Goal: Information Seeking & Learning: Learn about a topic

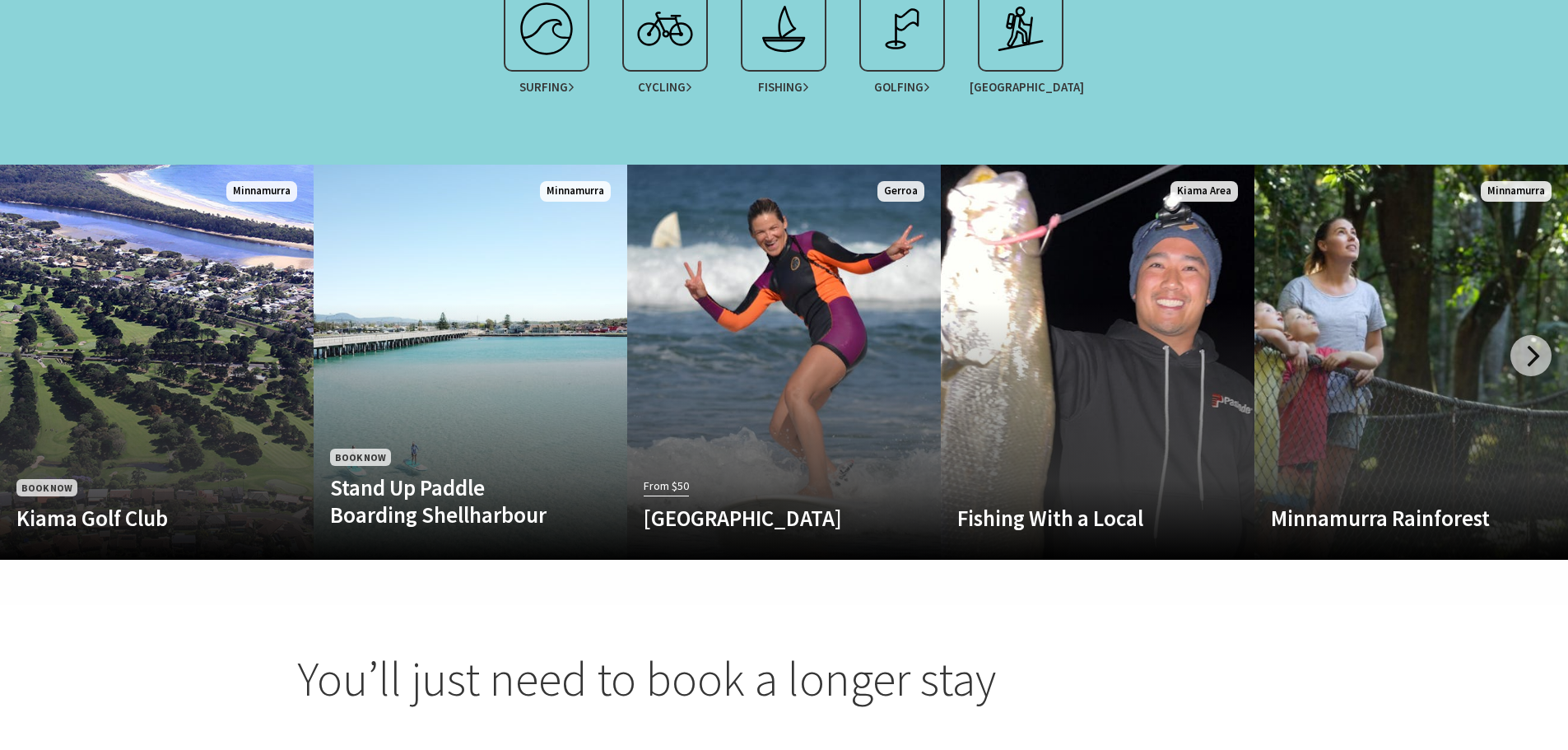
scroll to position [658, 0]
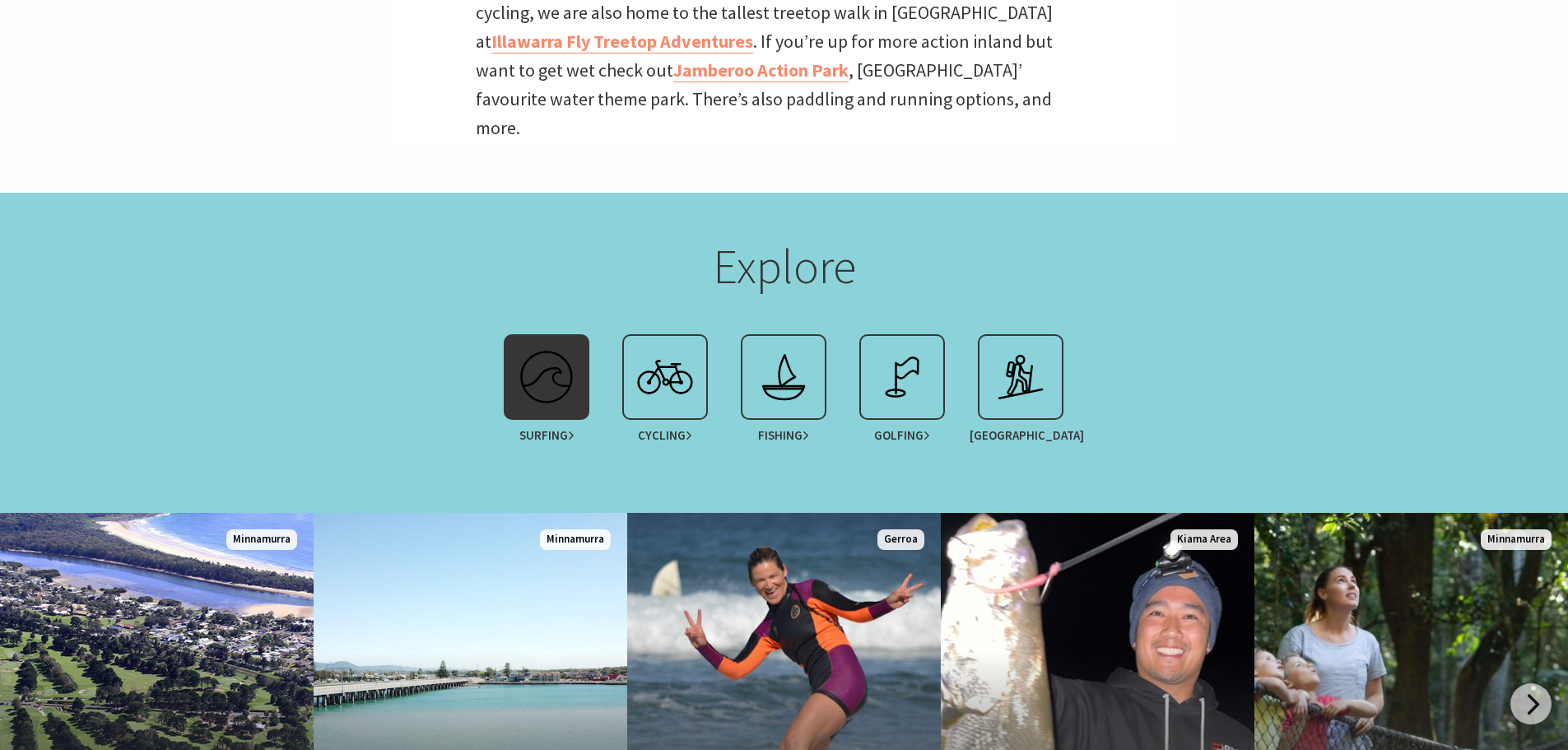
click at [560, 352] on img at bounding box center [546, 376] width 66 height 66
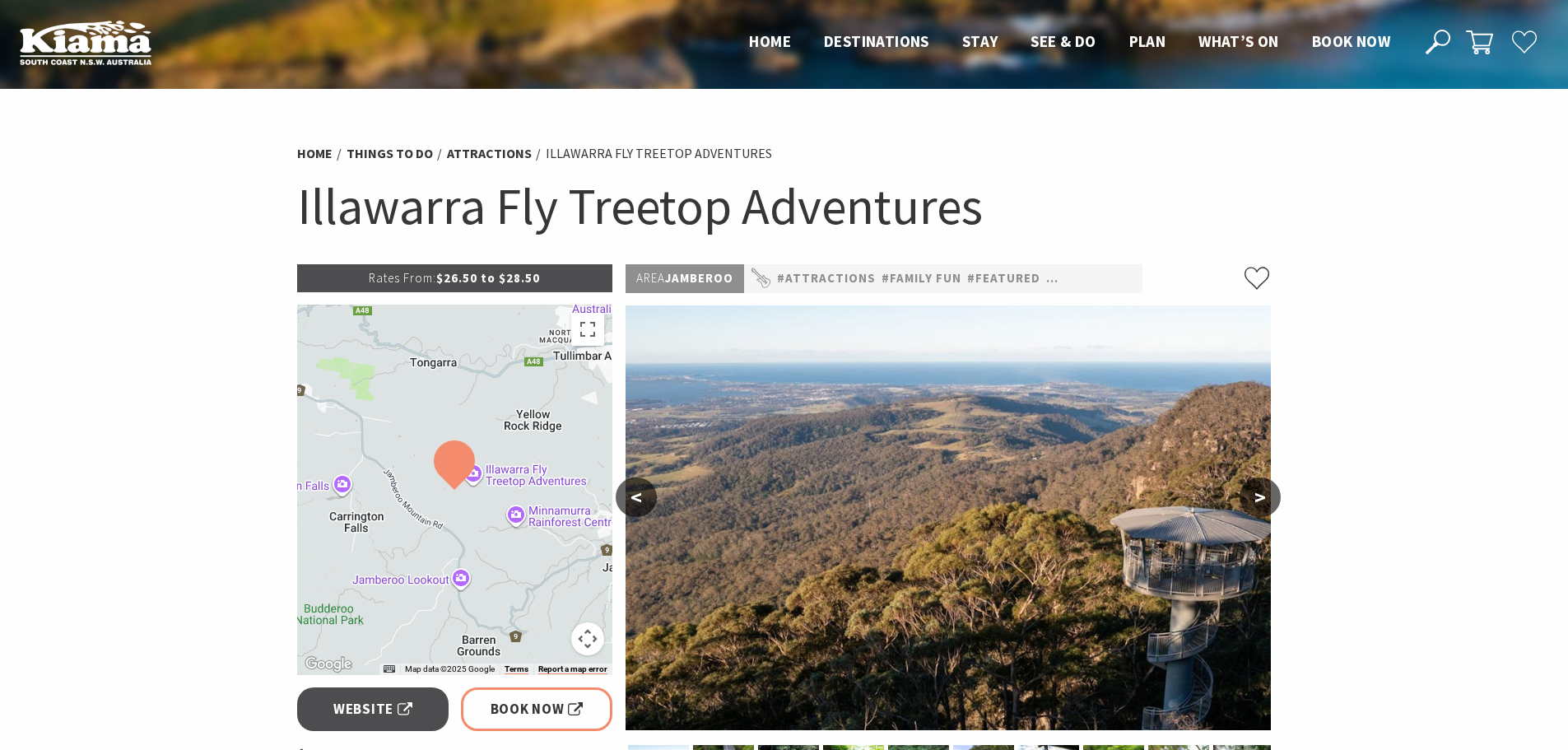
click at [1260, 504] on button ">" at bounding box center [1261, 497] width 41 height 39
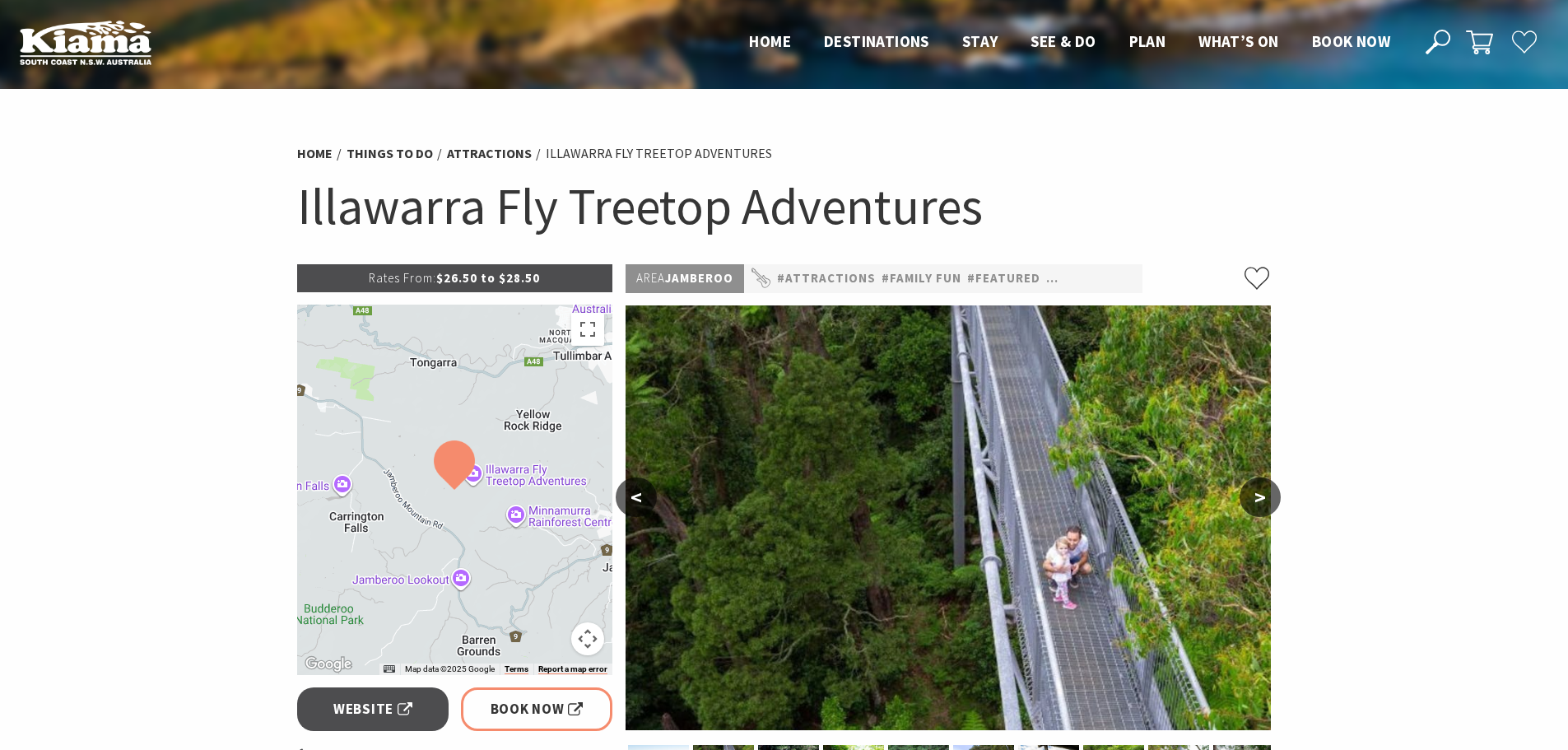
click at [1260, 504] on button ">" at bounding box center [1261, 497] width 41 height 39
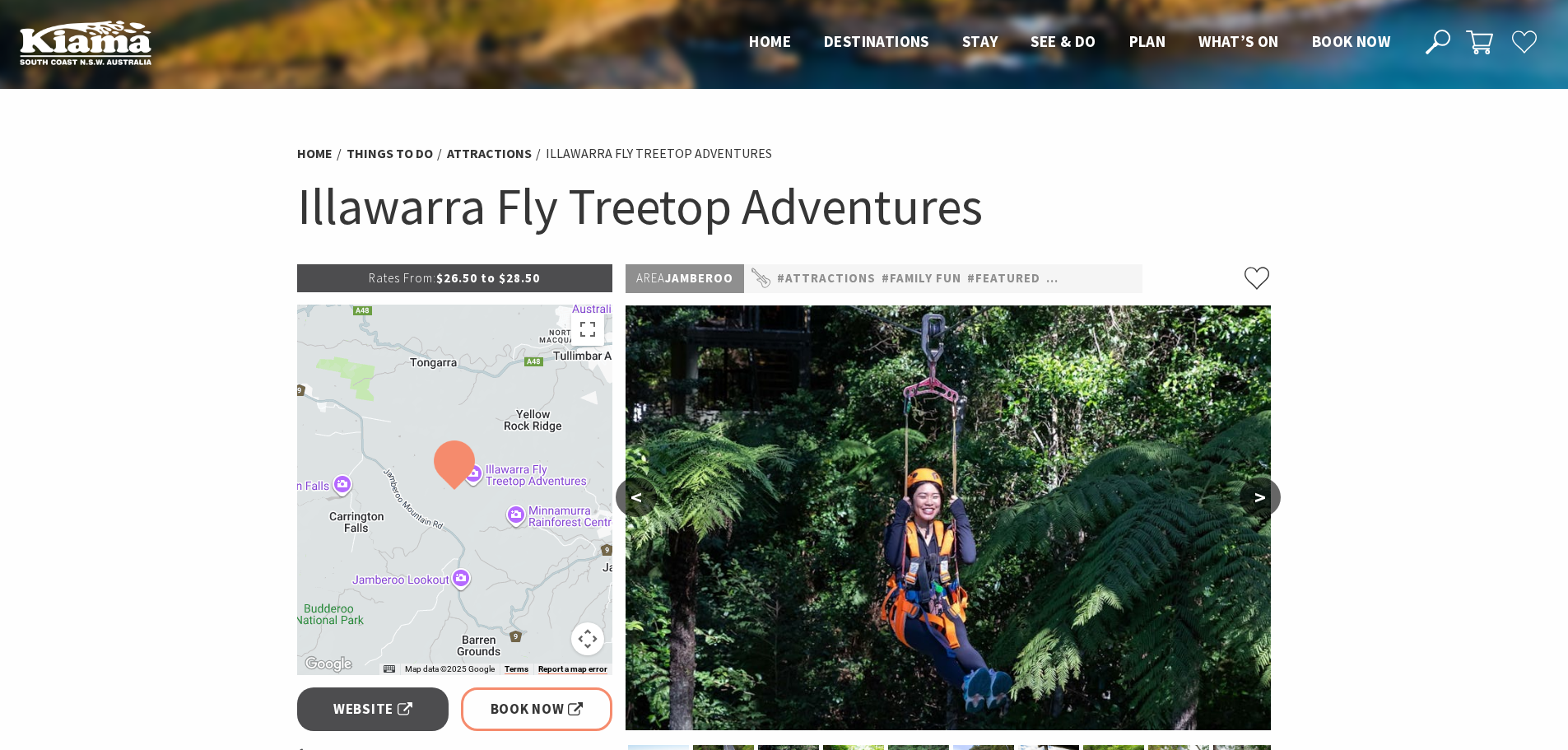
click at [1260, 504] on button ">" at bounding box center [1261, 497] width 41 height 39
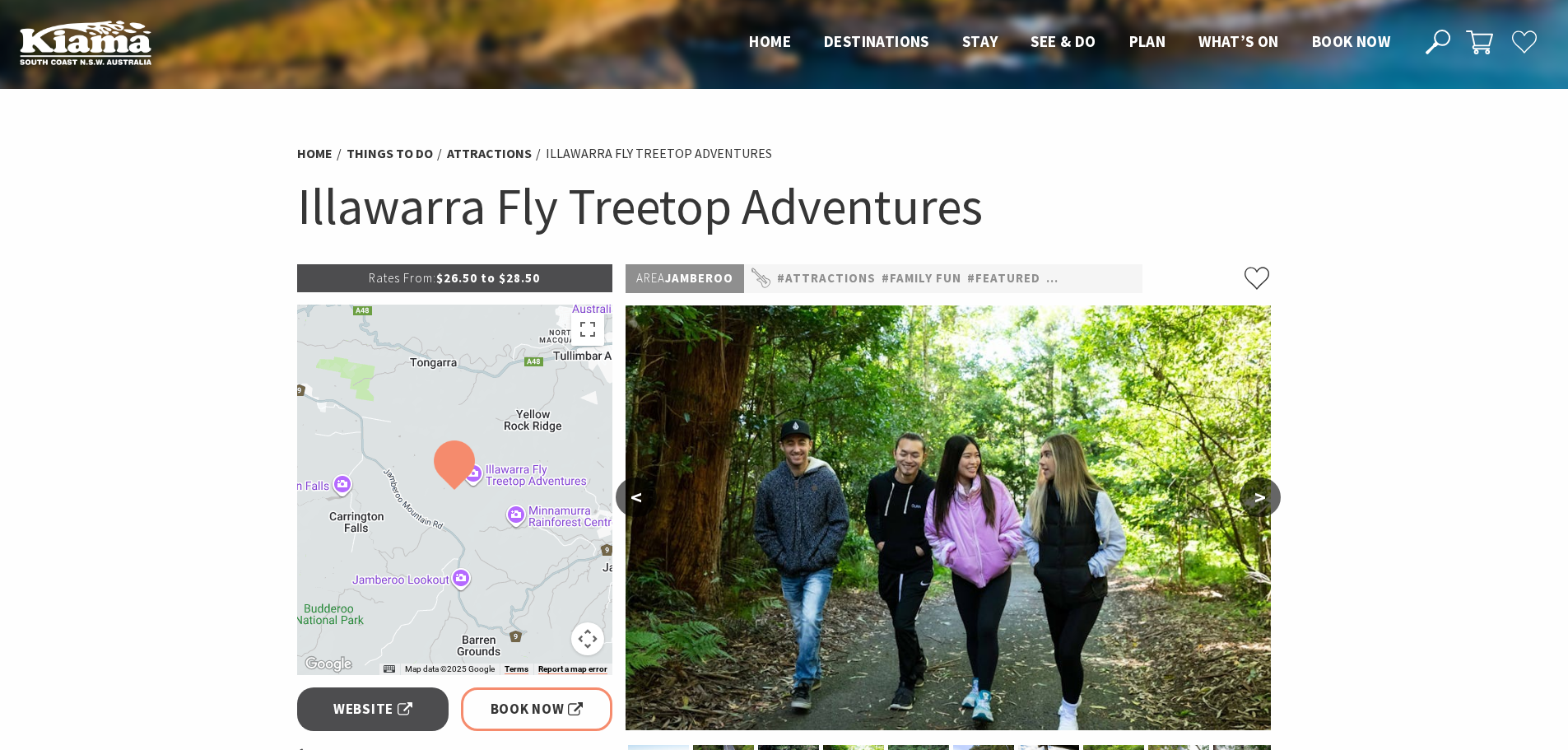
click at [1260, 504] on button ">" at bounding box center [1261, 497] width 41 height 39
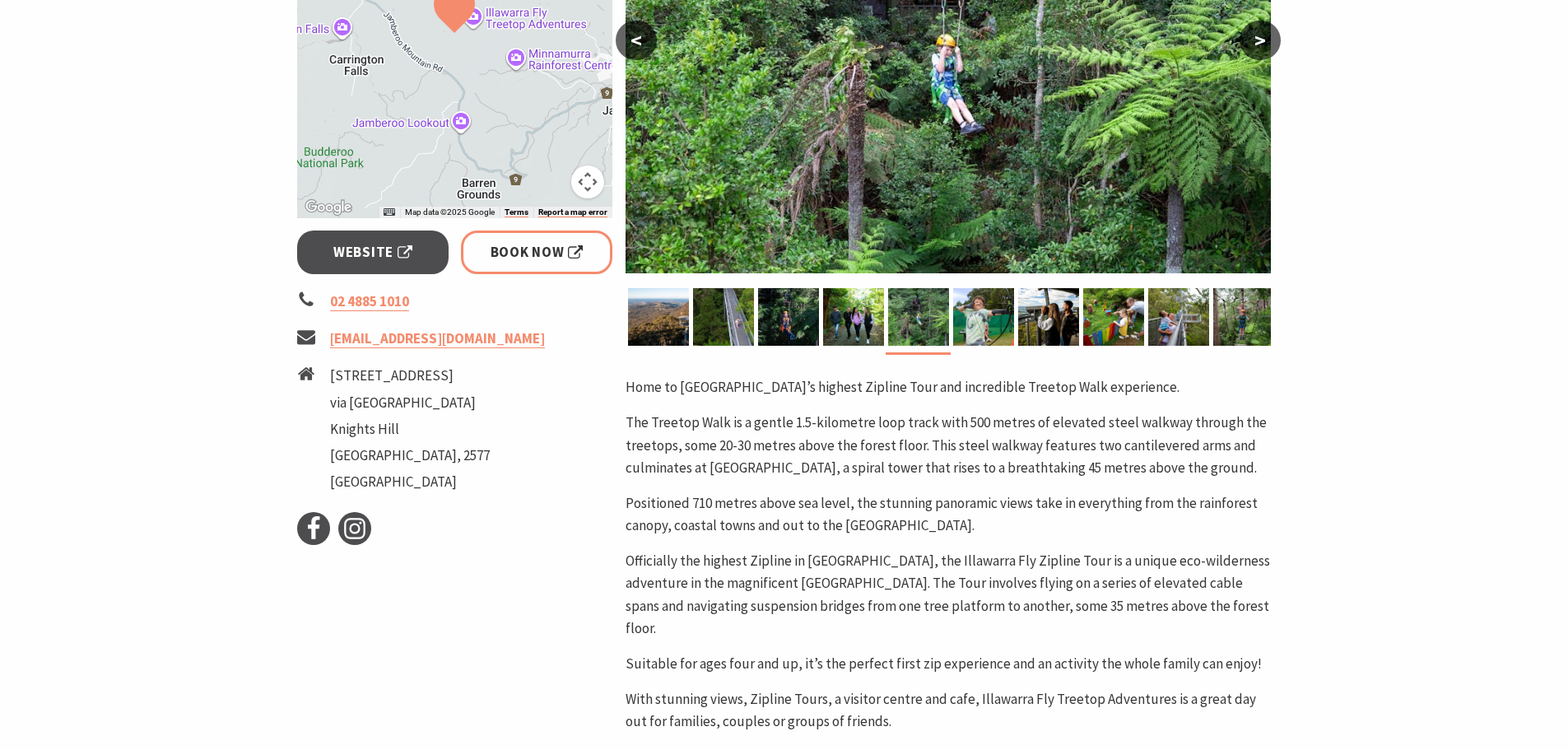
scroll to position [247, 0]
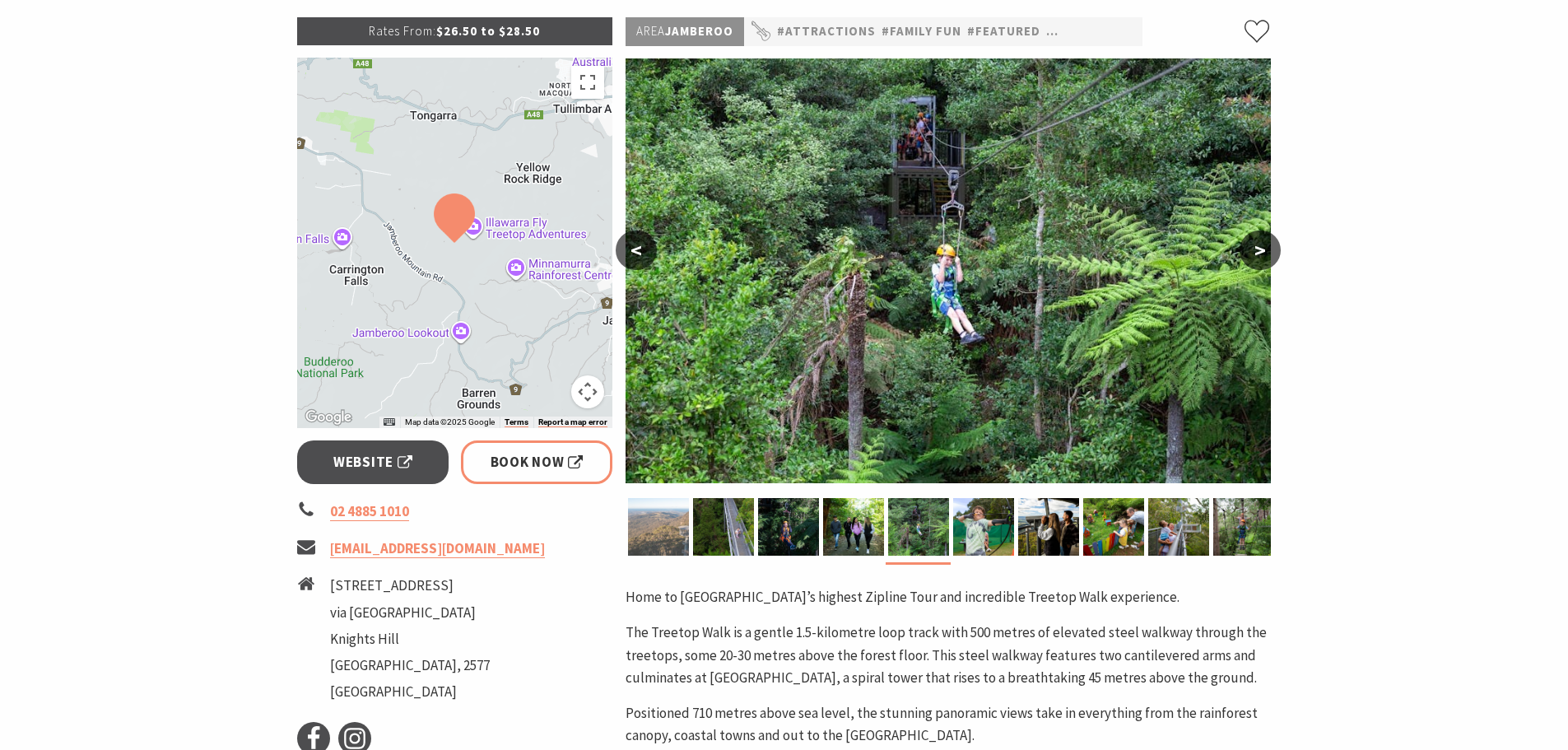
click at [652, 527] on img at bounding box center [659, 527] width 61 height 58
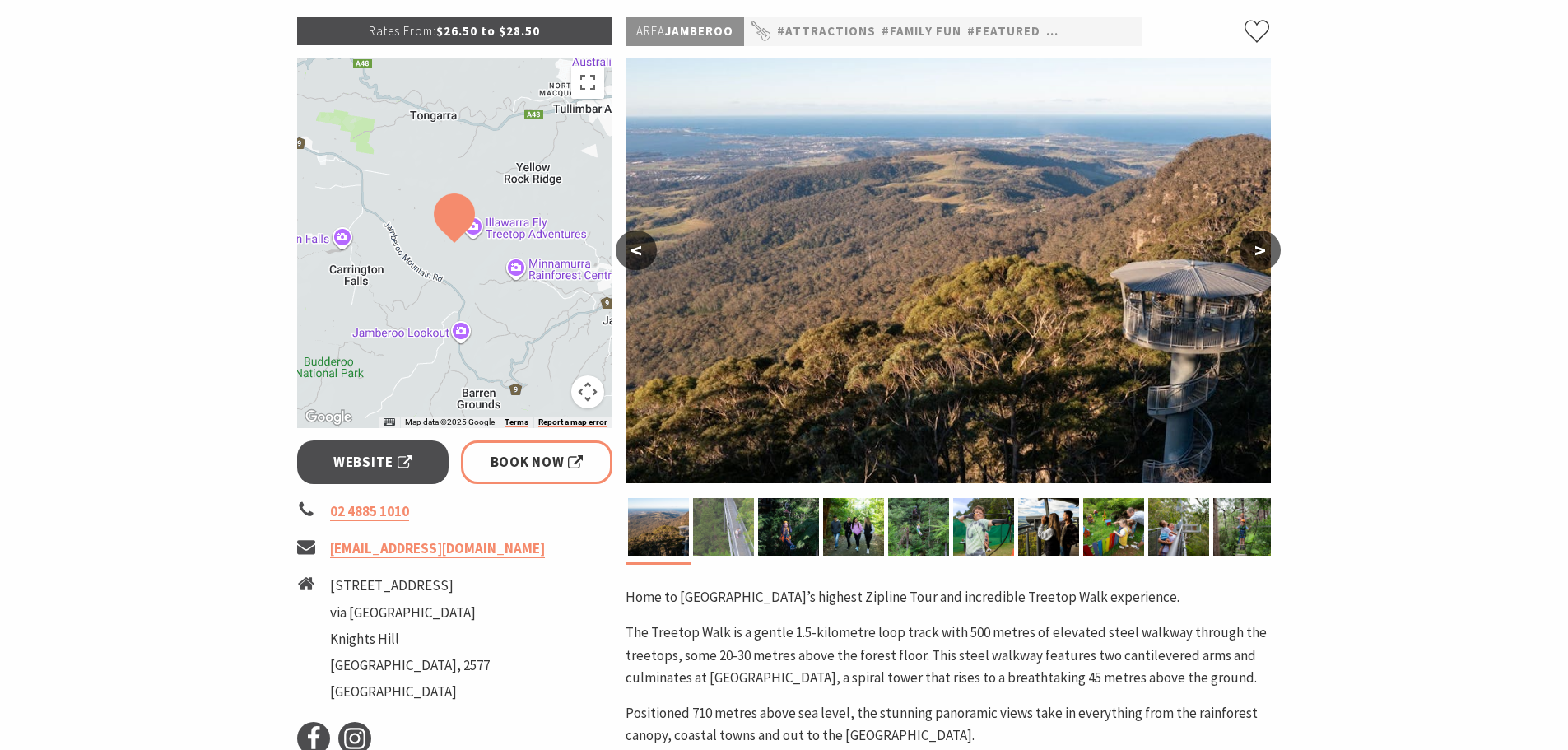
click at [715, 530] on img at bounding box center [724, 527] width 61 height 58
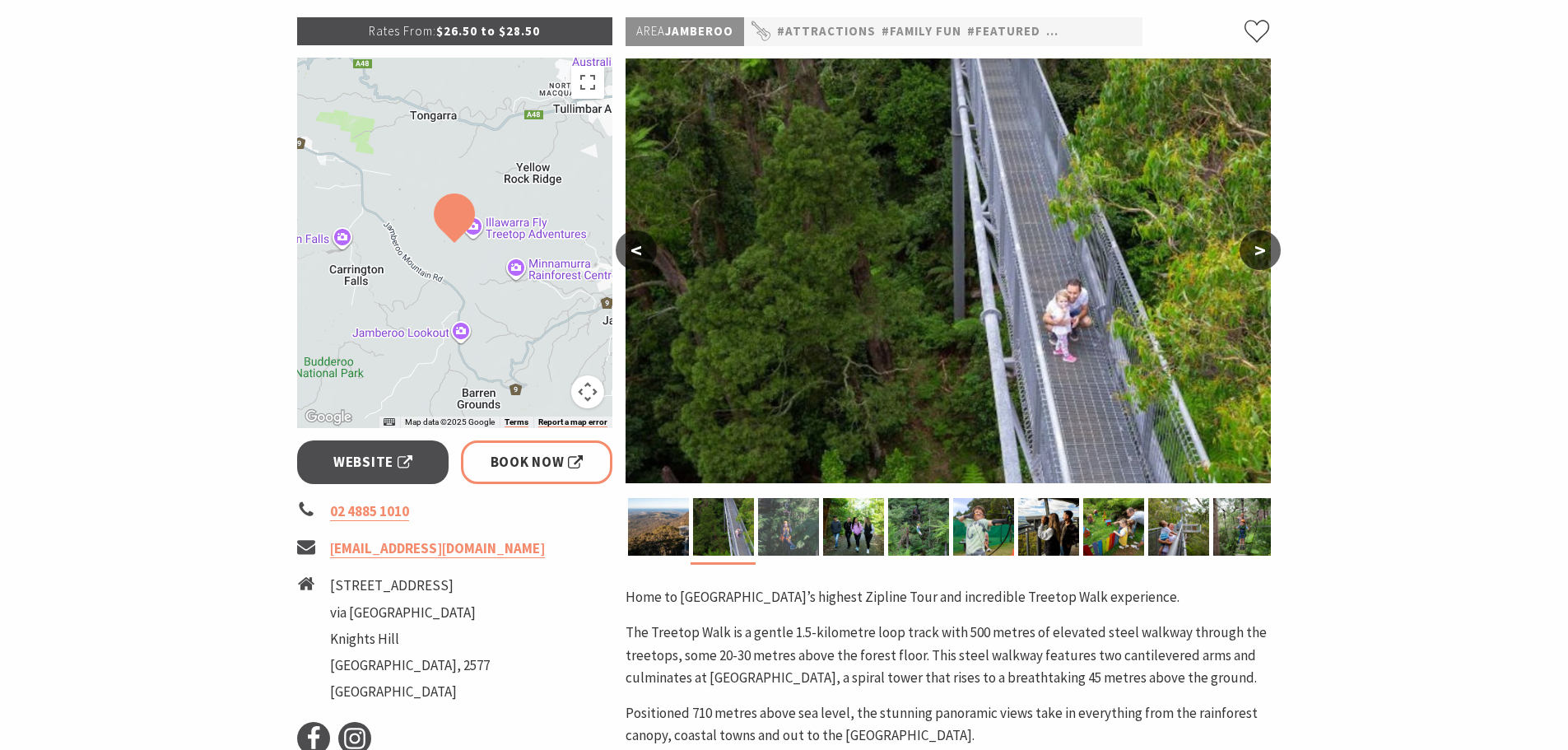
click at [791, 533] on img at bounding box center [789, 527] width 61 height 58
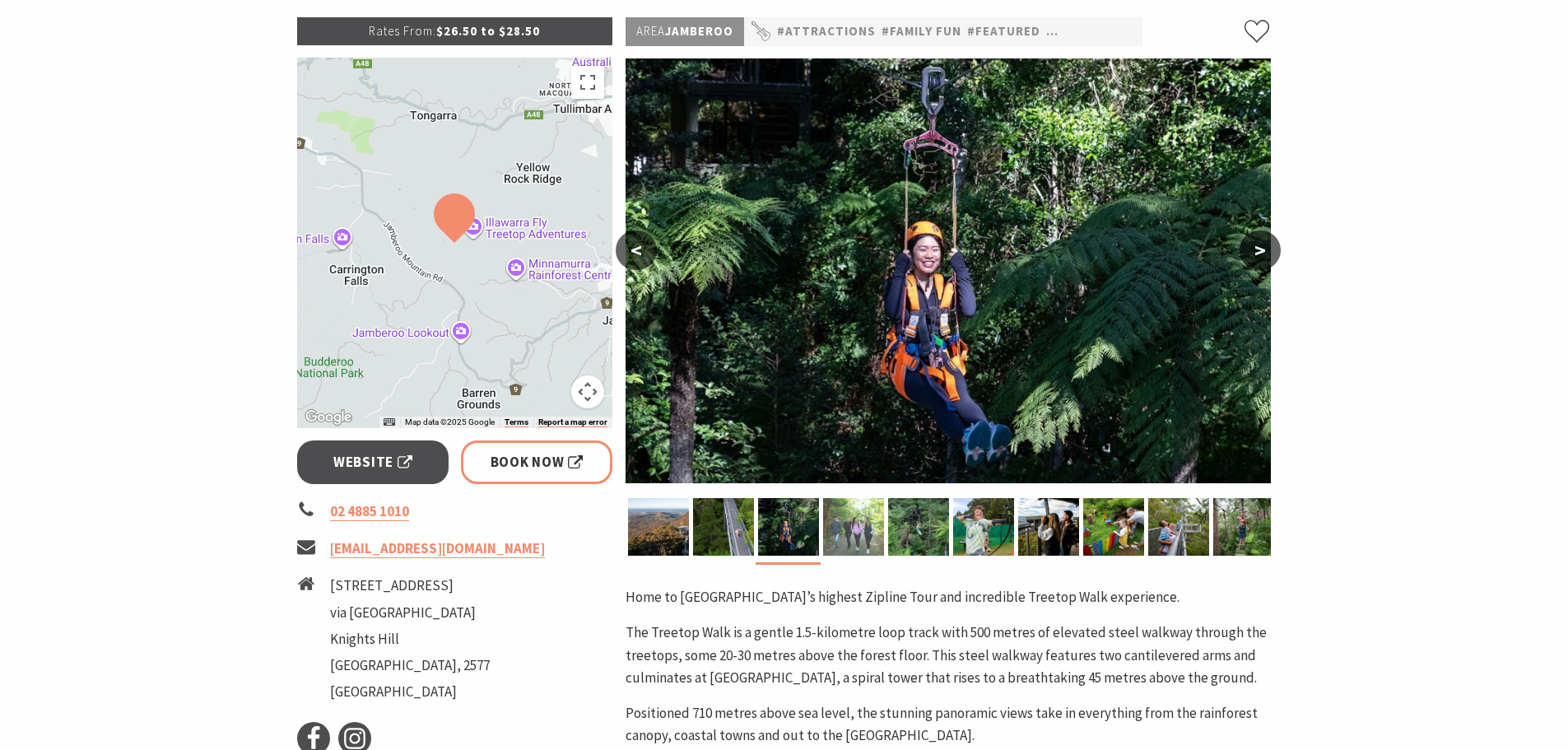
click at [841, 537] on img at bounding box center [854, 527] width 61 height 58
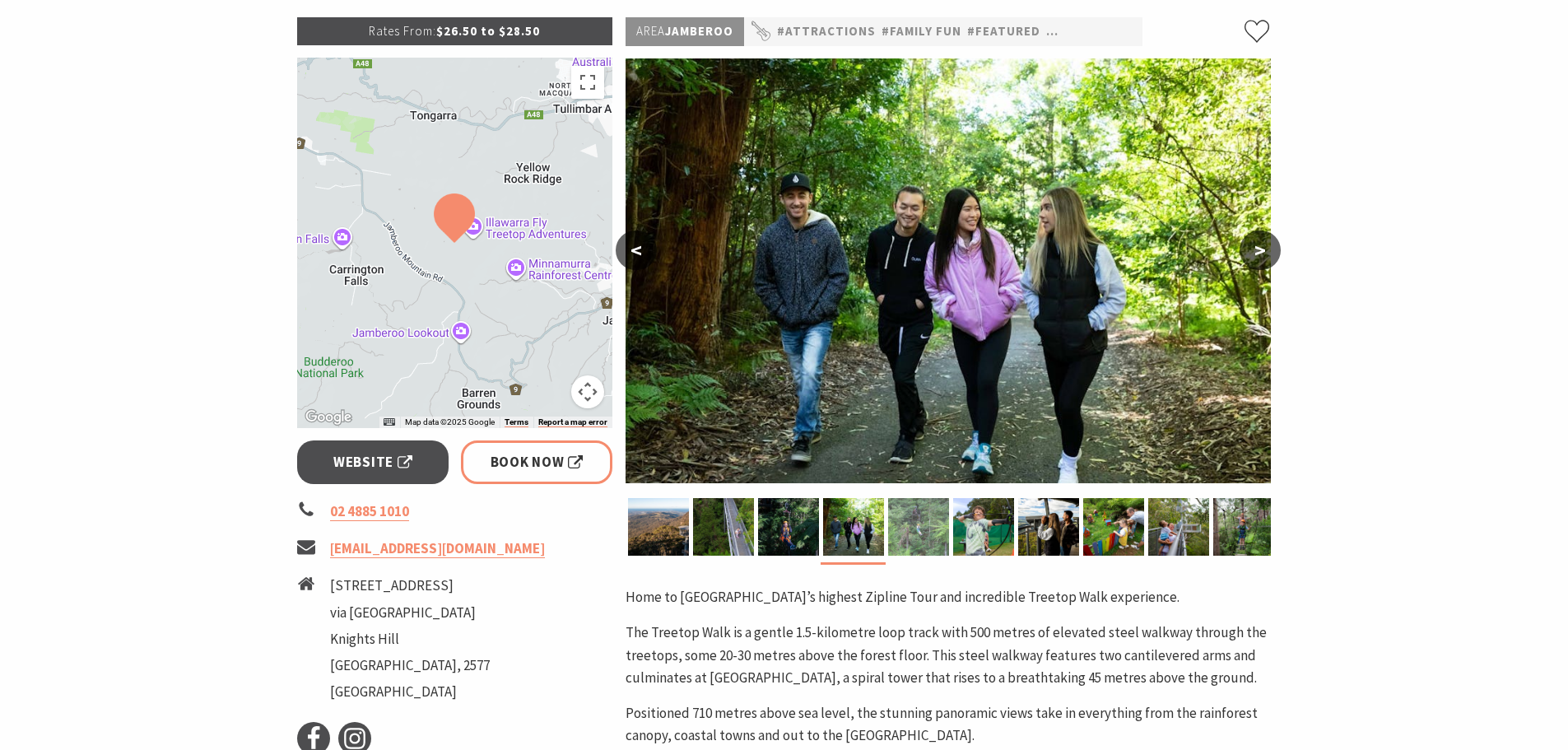
click at [914, 527] on img at bounding box center [919, 527] width 61 height 58
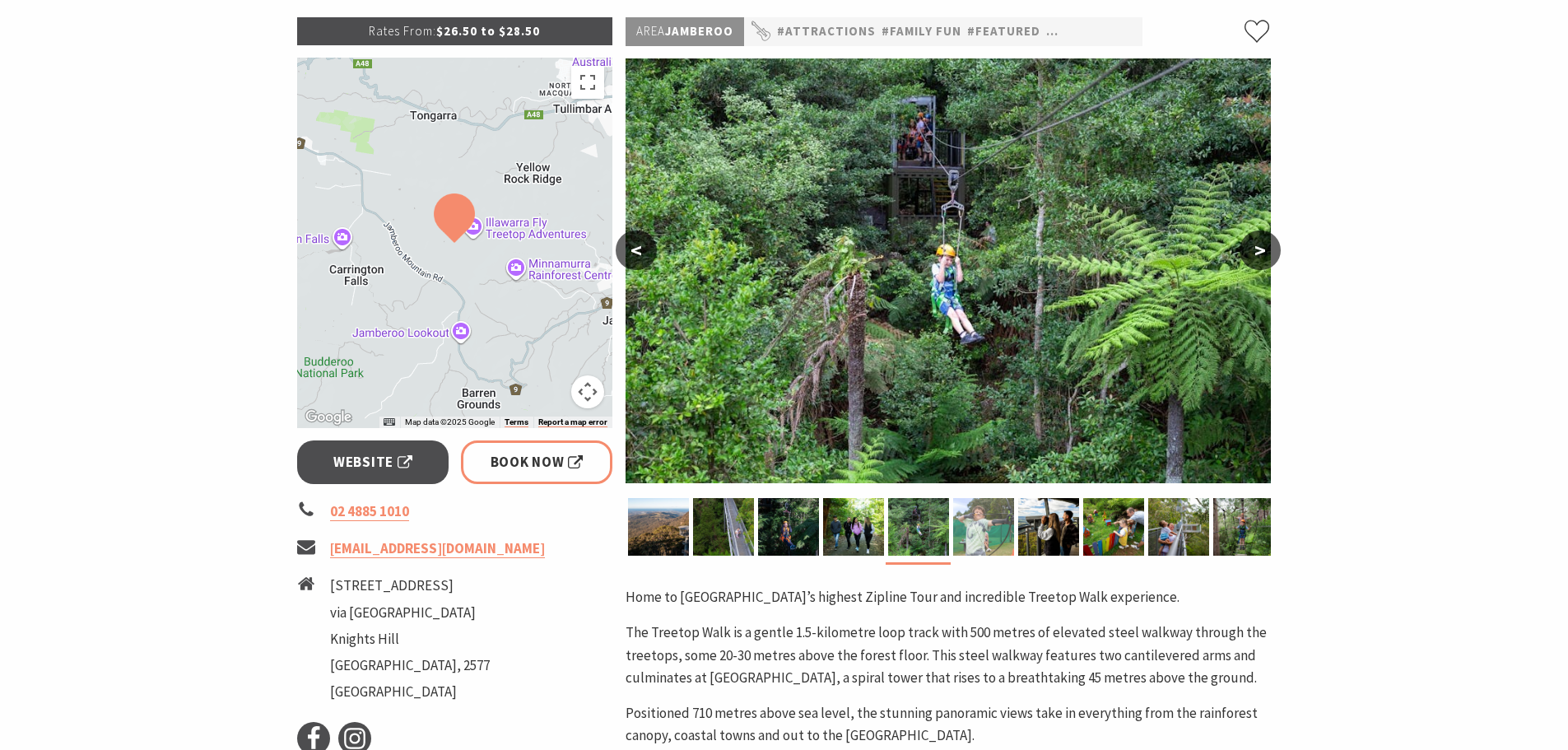
click at [984, 531] on img at bounding box center [984, 527] width 61 height 58
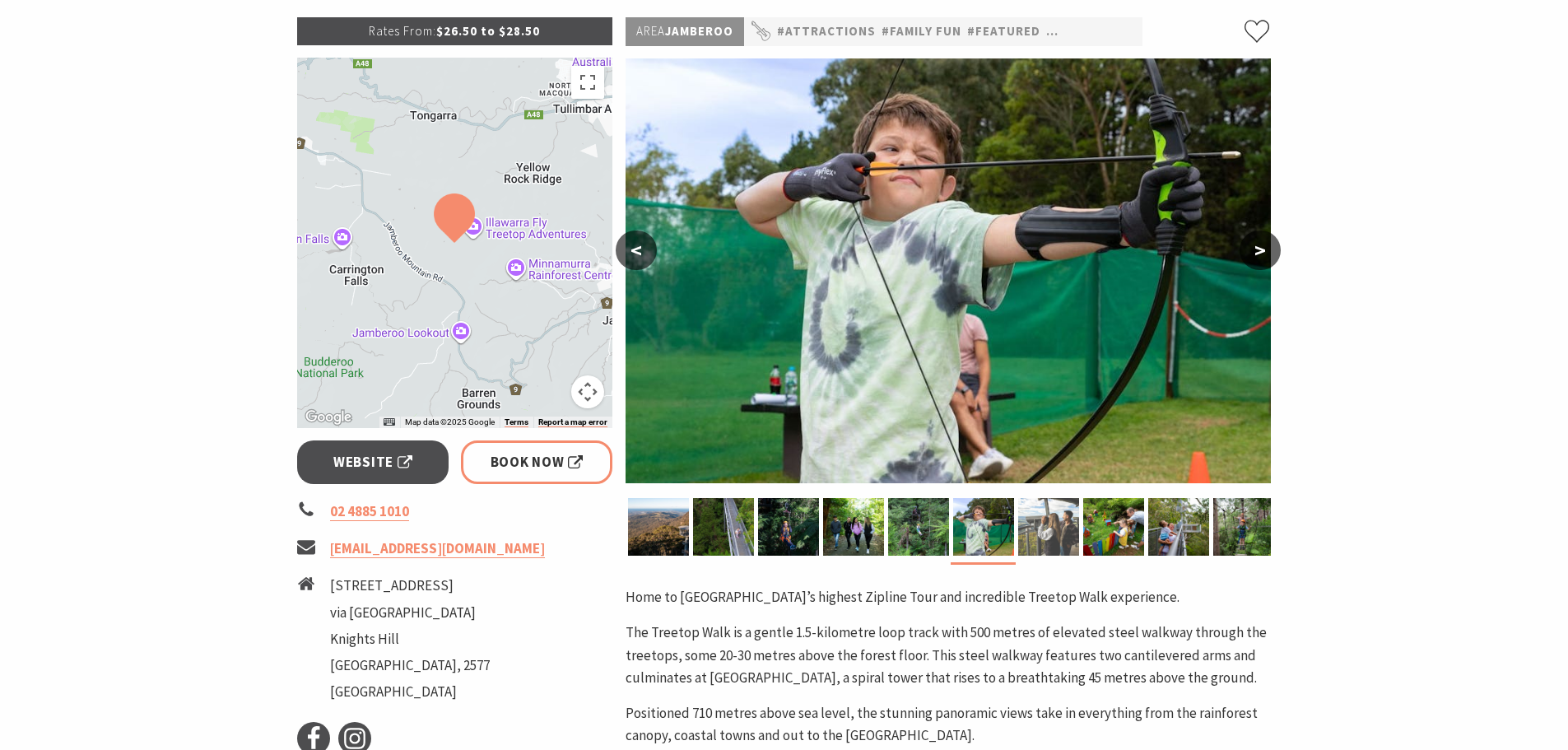
click at [1049, 537] on img at bounding box center [1049, 527] width 61 height 58
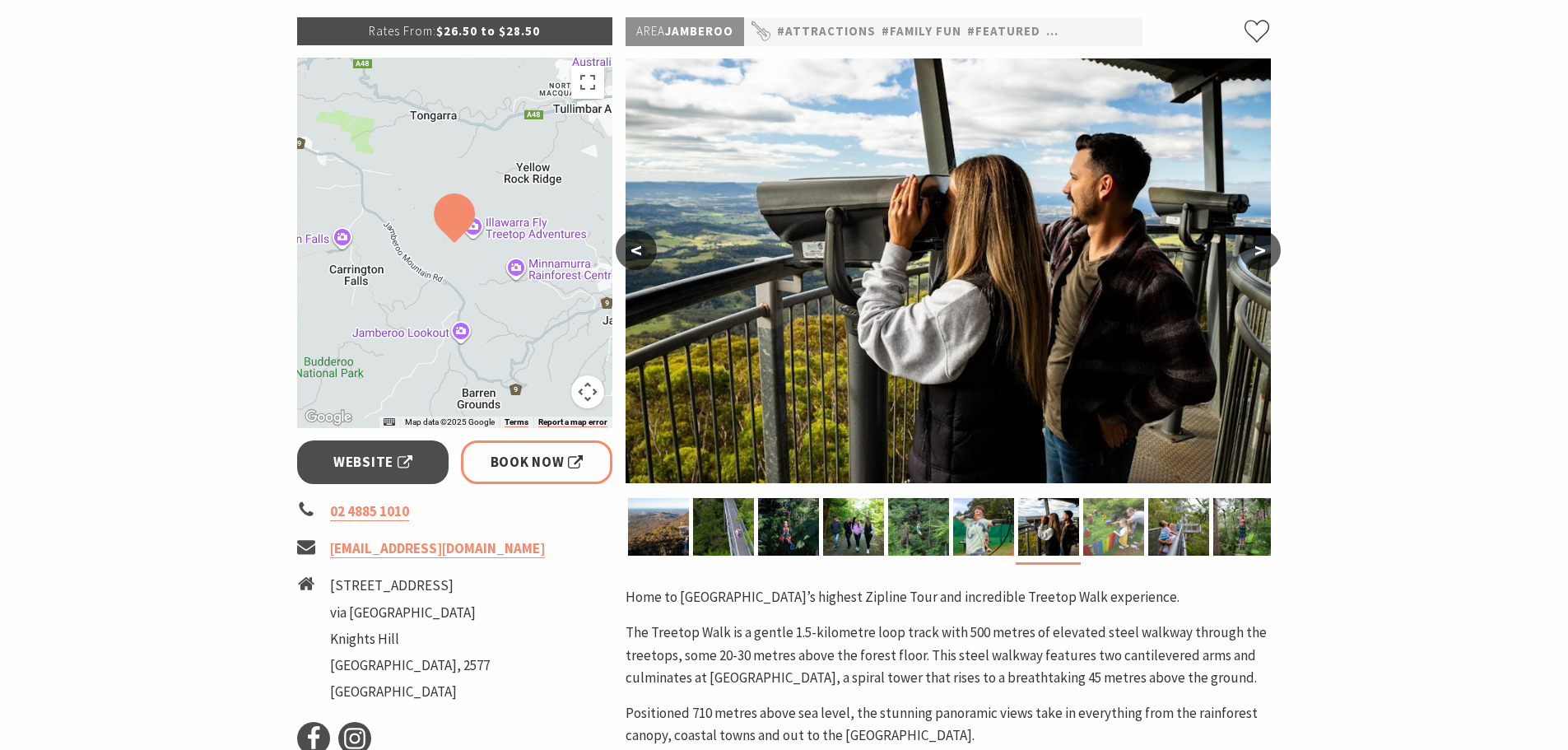
click at [1105, 537] on img at bounding box center [1114, 527] width 61 height 58
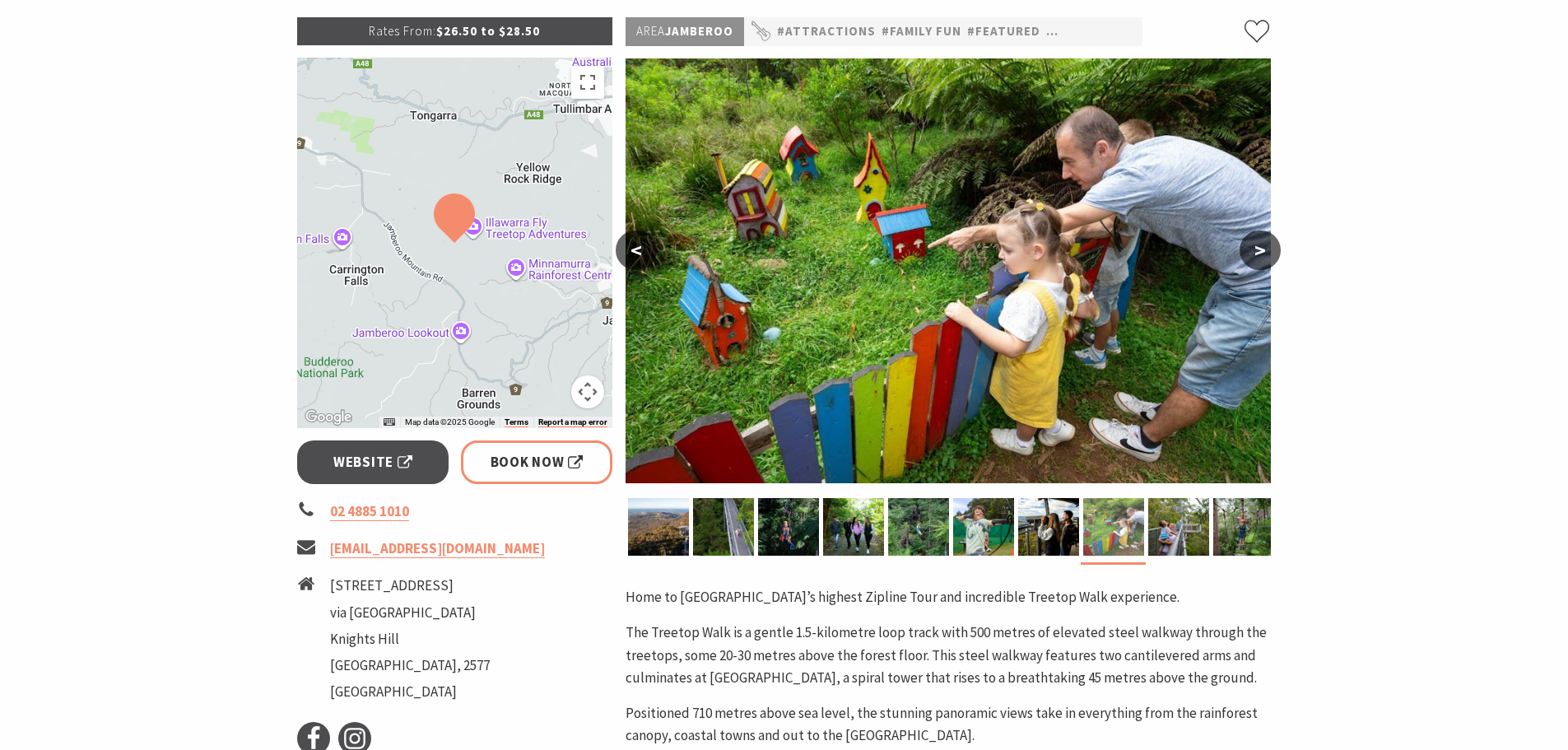
click at [1143, 536] on img at bounding box center [1114, 527] width 61 height 58
click at [1156, 537] on img at bounding box center [1179, 527] width 61 height 58
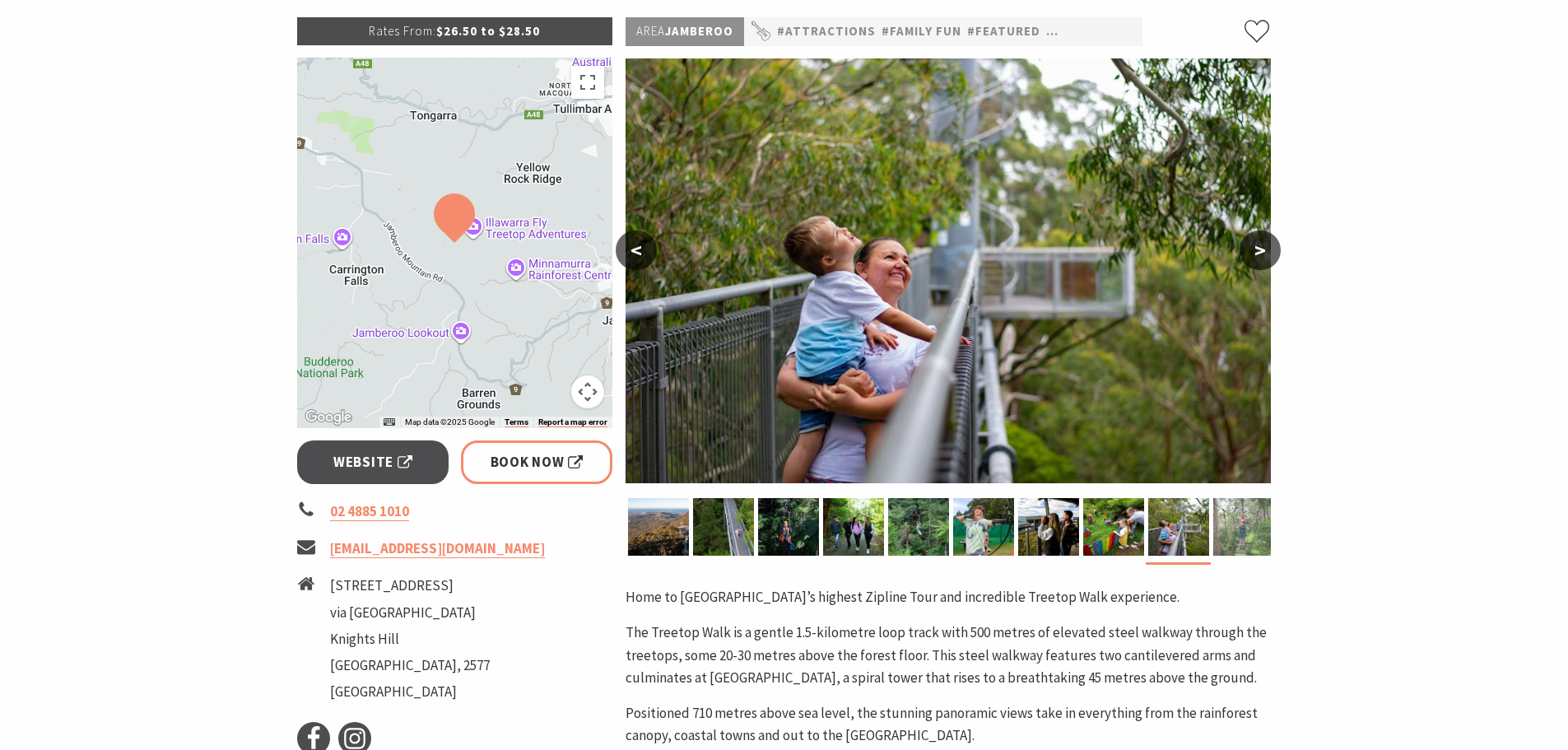
click at [1234, 533] on img at bounding box center [1244, 527] width 61 height 58
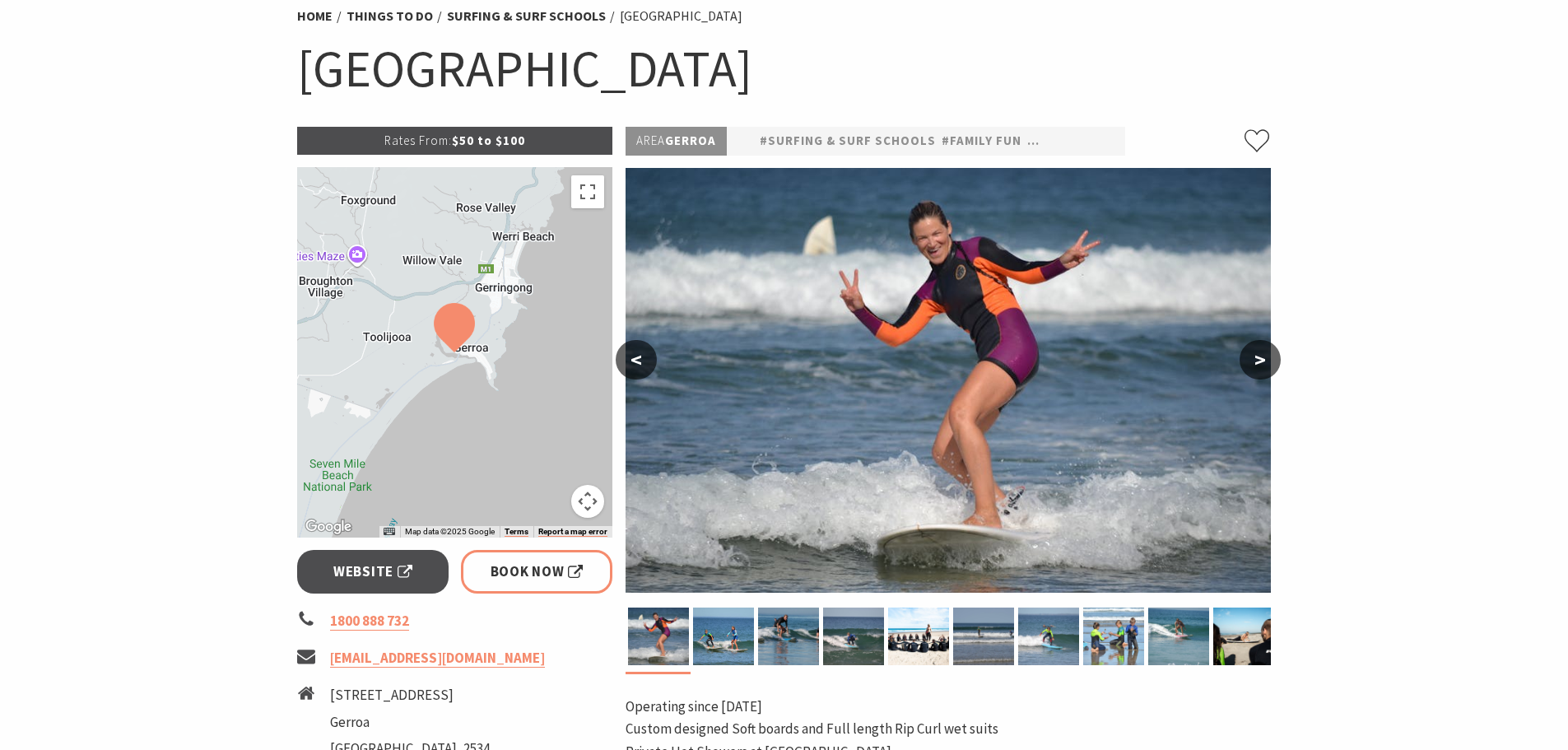
scroll to position [329, 0]
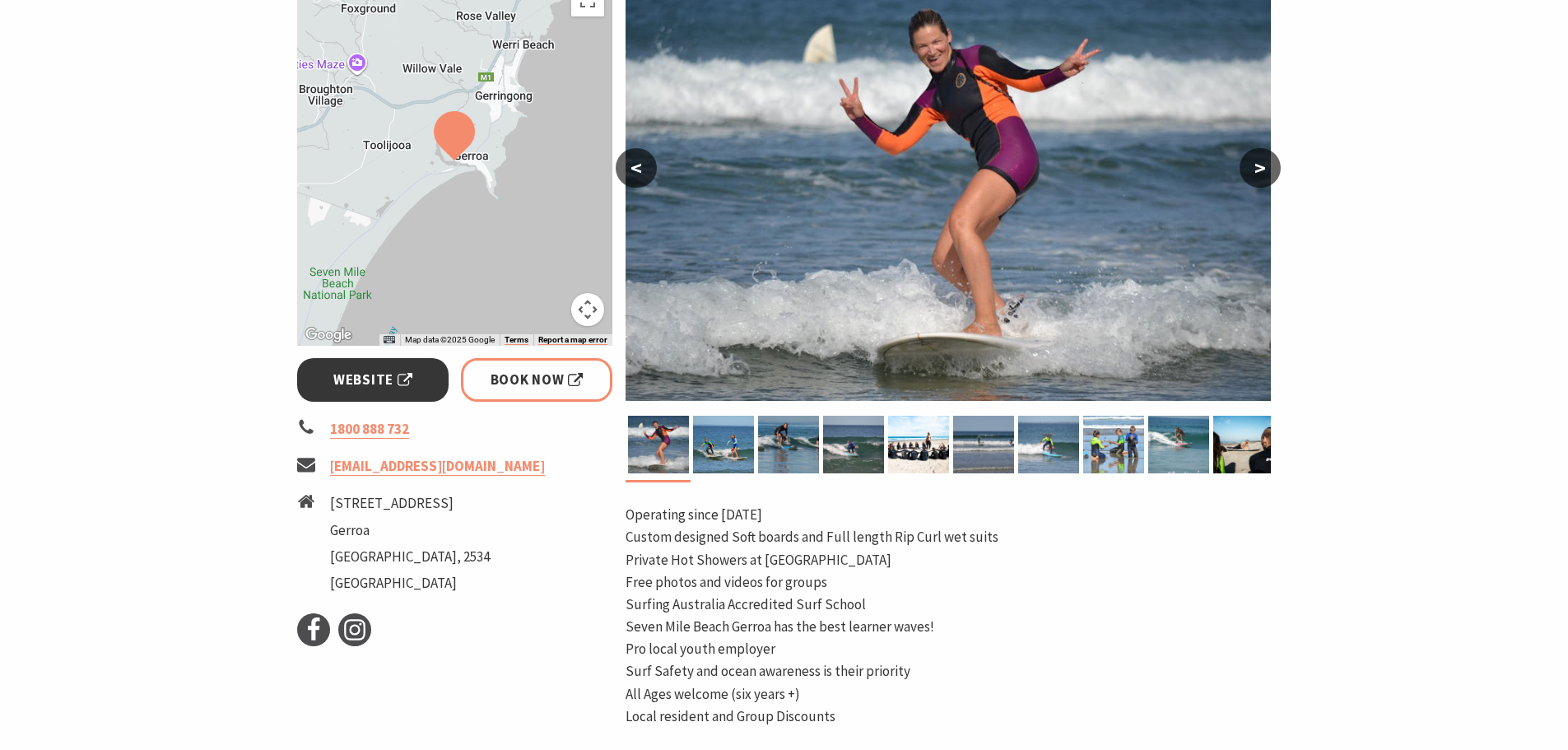
click at [393, 386] on span "Website" at bounding box center [372, 380] width 79 height 22
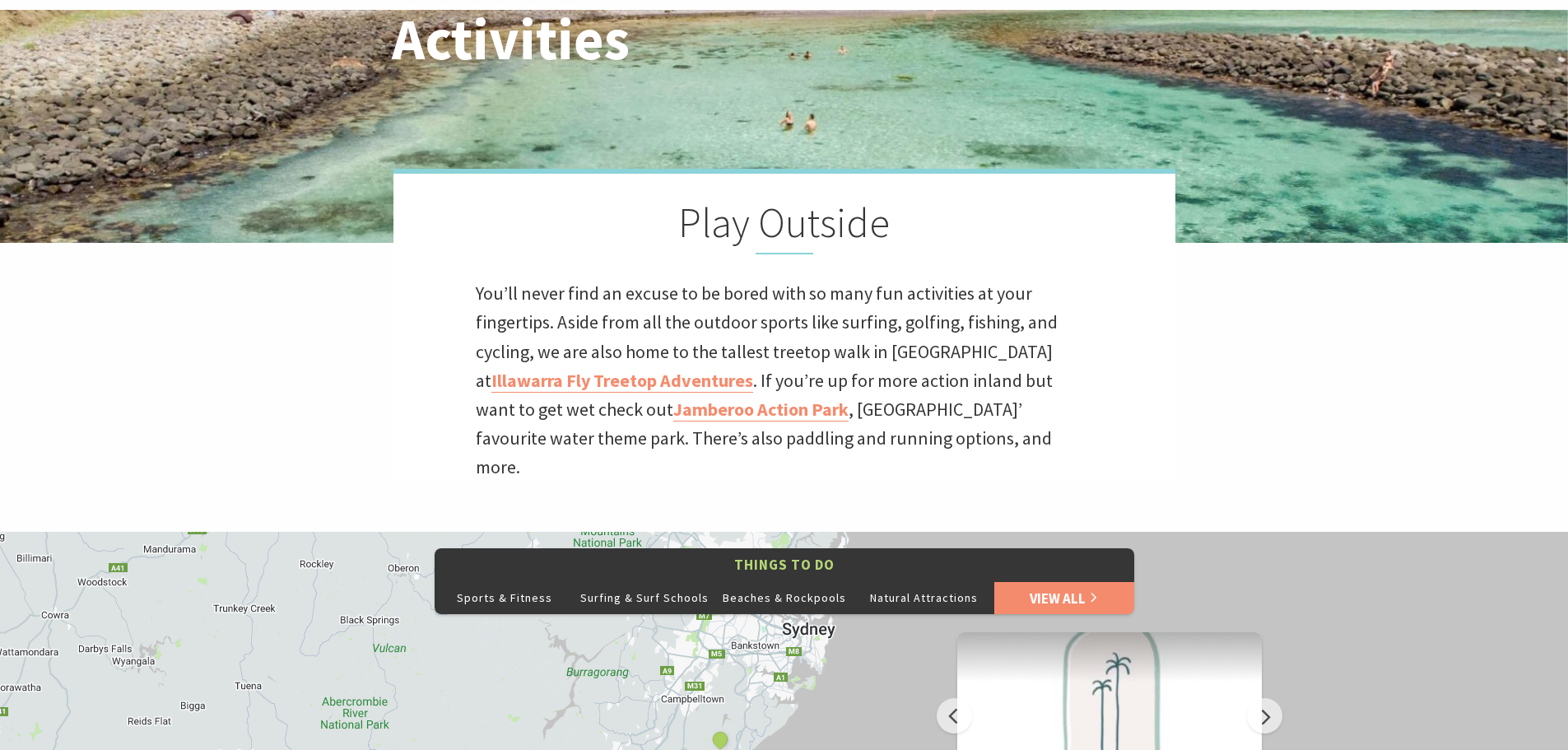
scroll to position [658, 0]
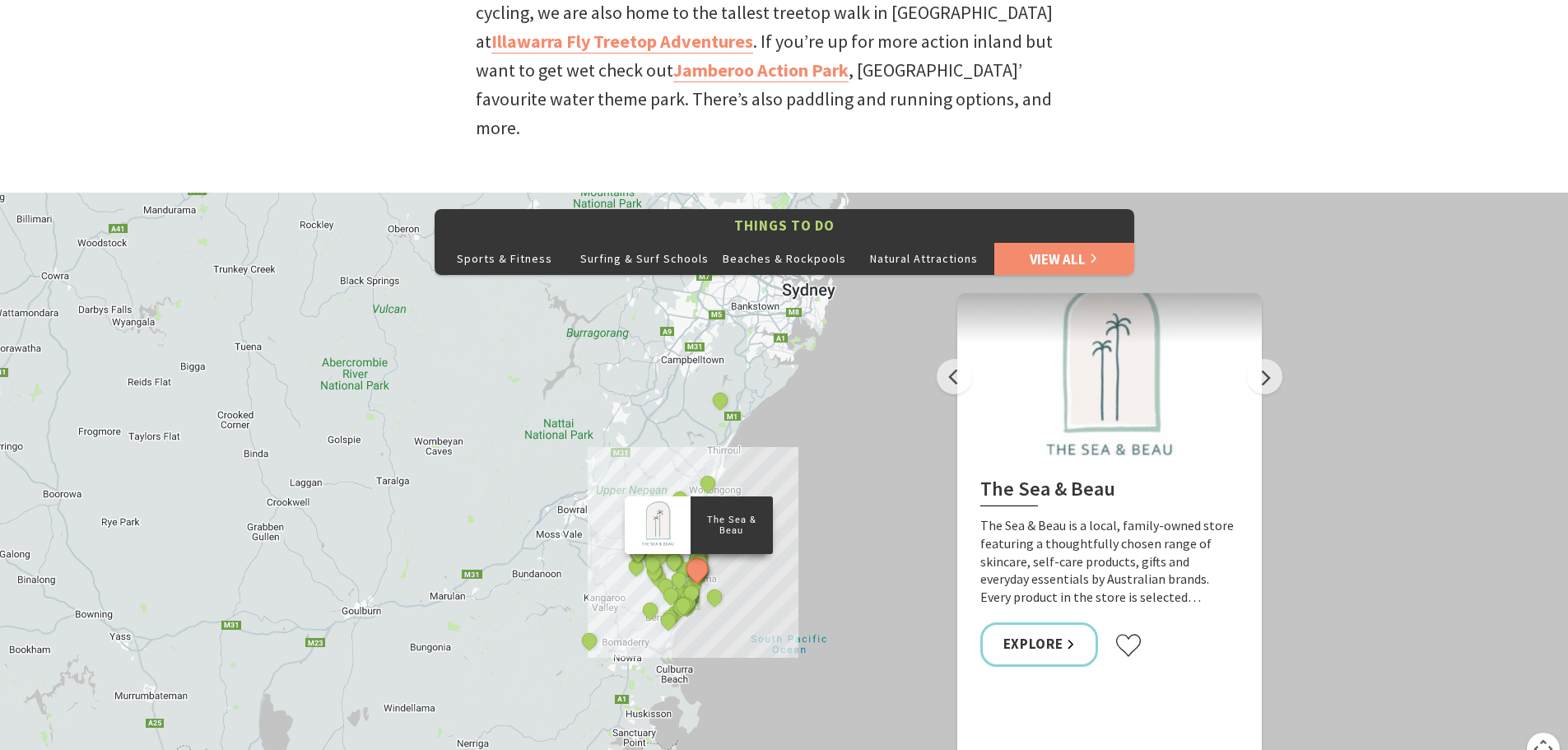
click at [1031, 242] on link "View All" at bounding box center [1065, 258] width 140 height 33
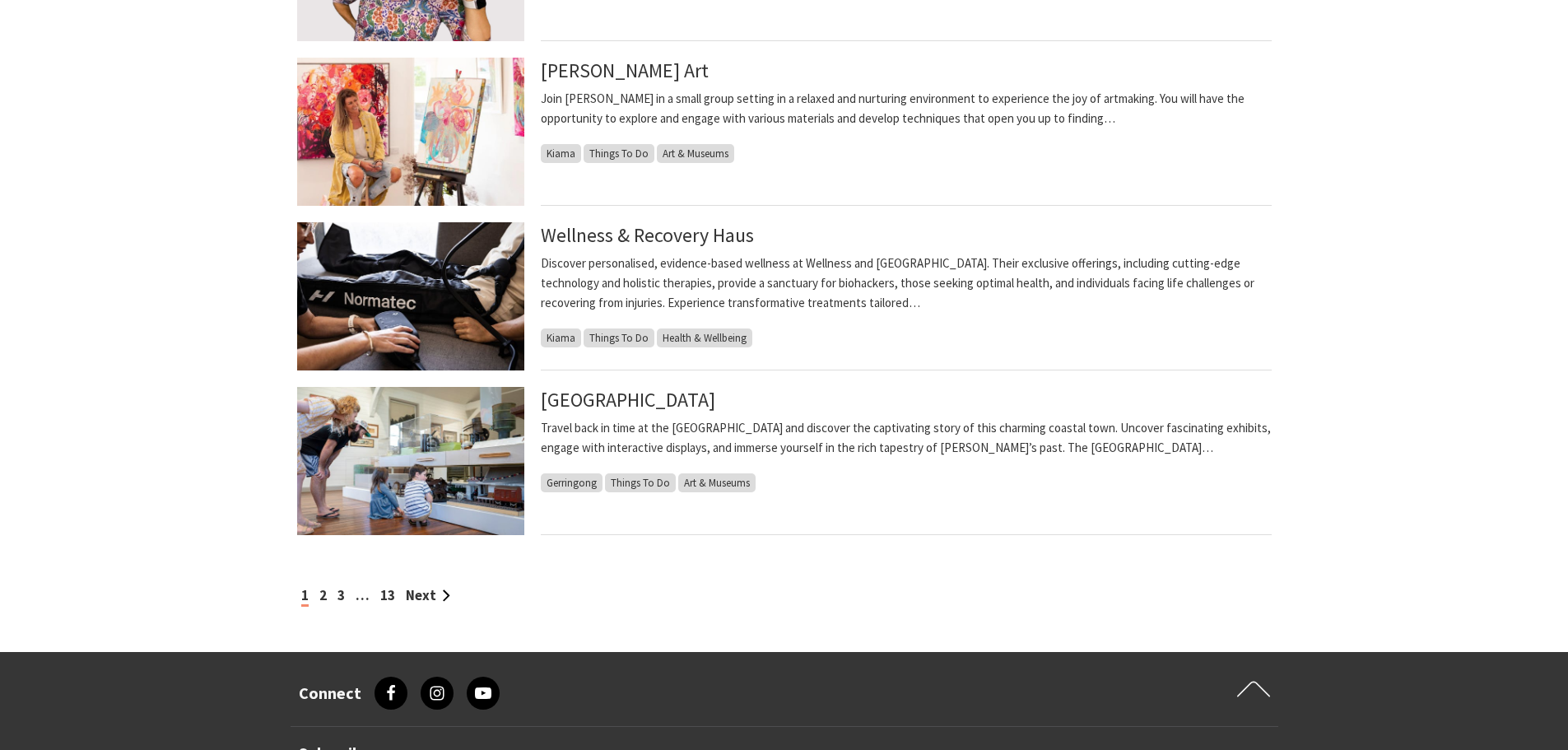
scroll to position [1564, 0]
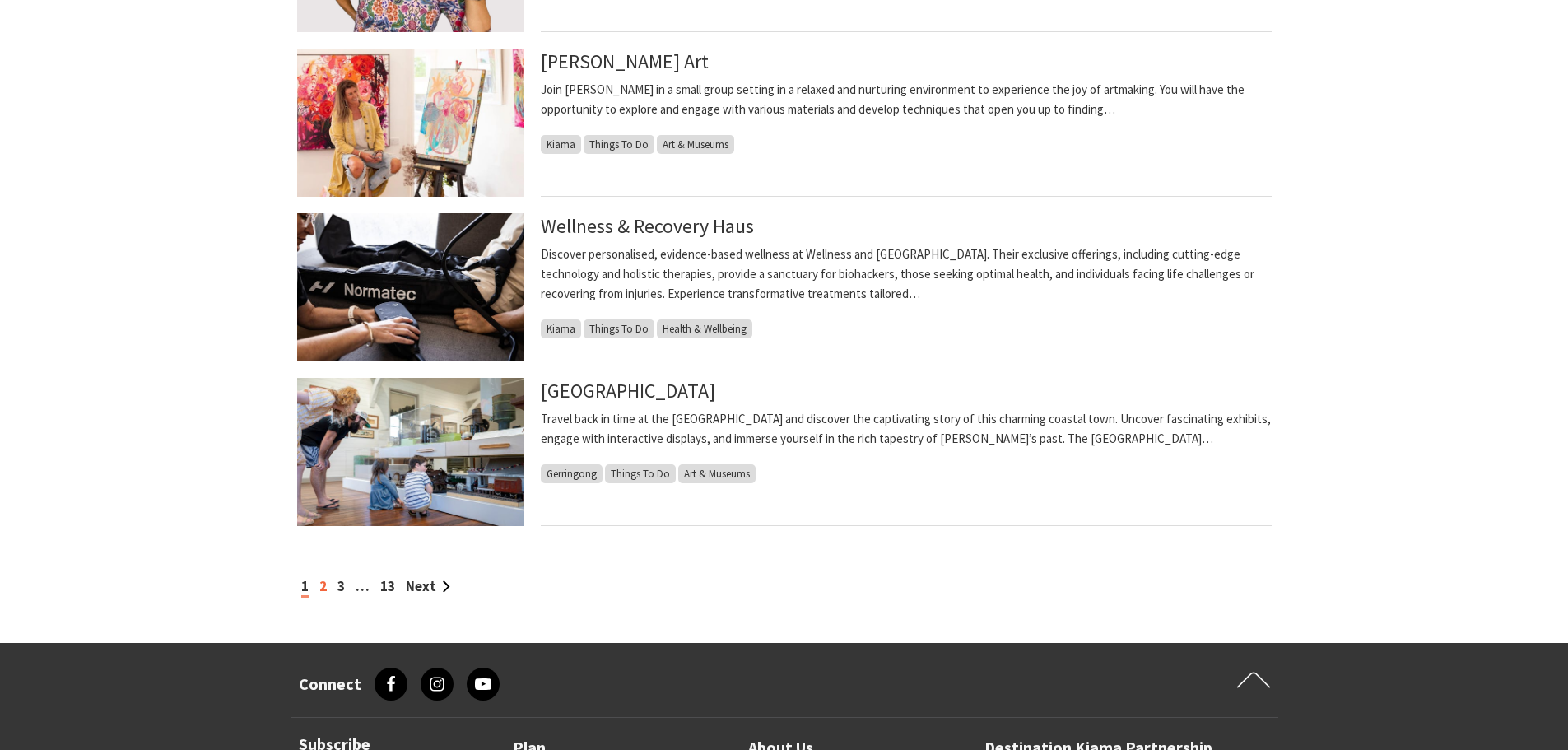
click at [323, 591] on link "2" at bounding box center [323, 586] width 8 height 18
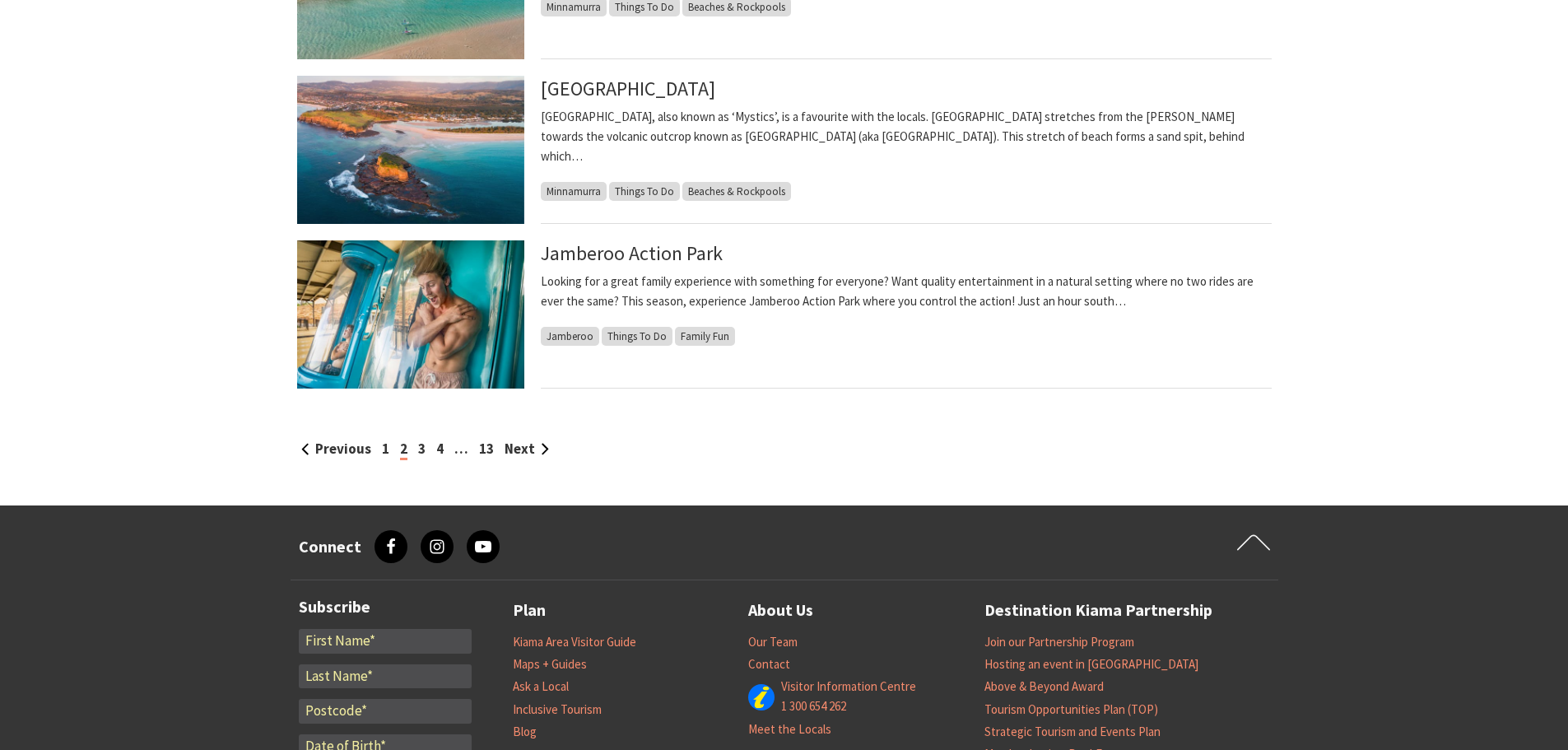
scroll to position [1811, 0]
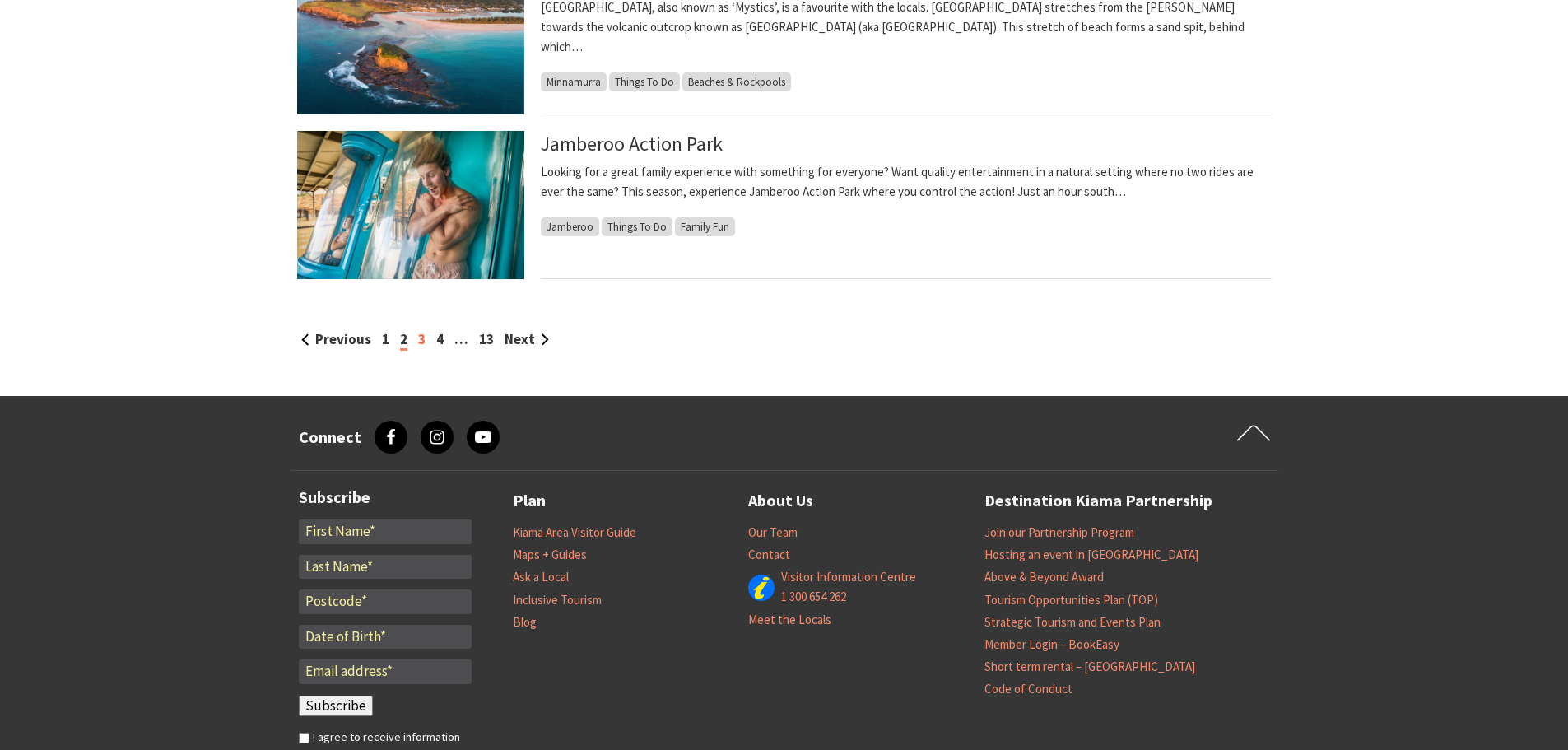
click at [420, 341] on link "3" at bounding box center [422, 339] width 8 height 18
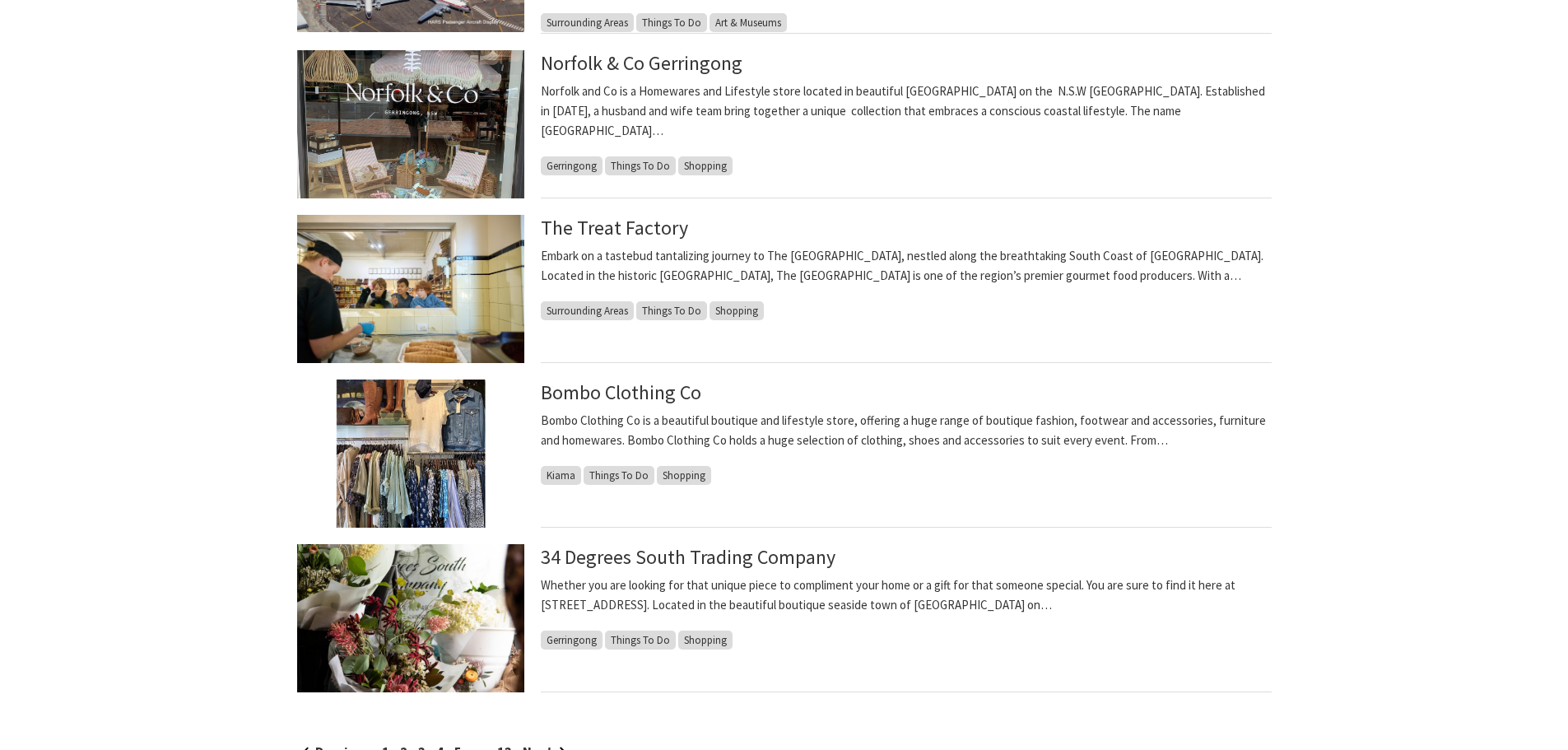
scroll to position [1892, 0]
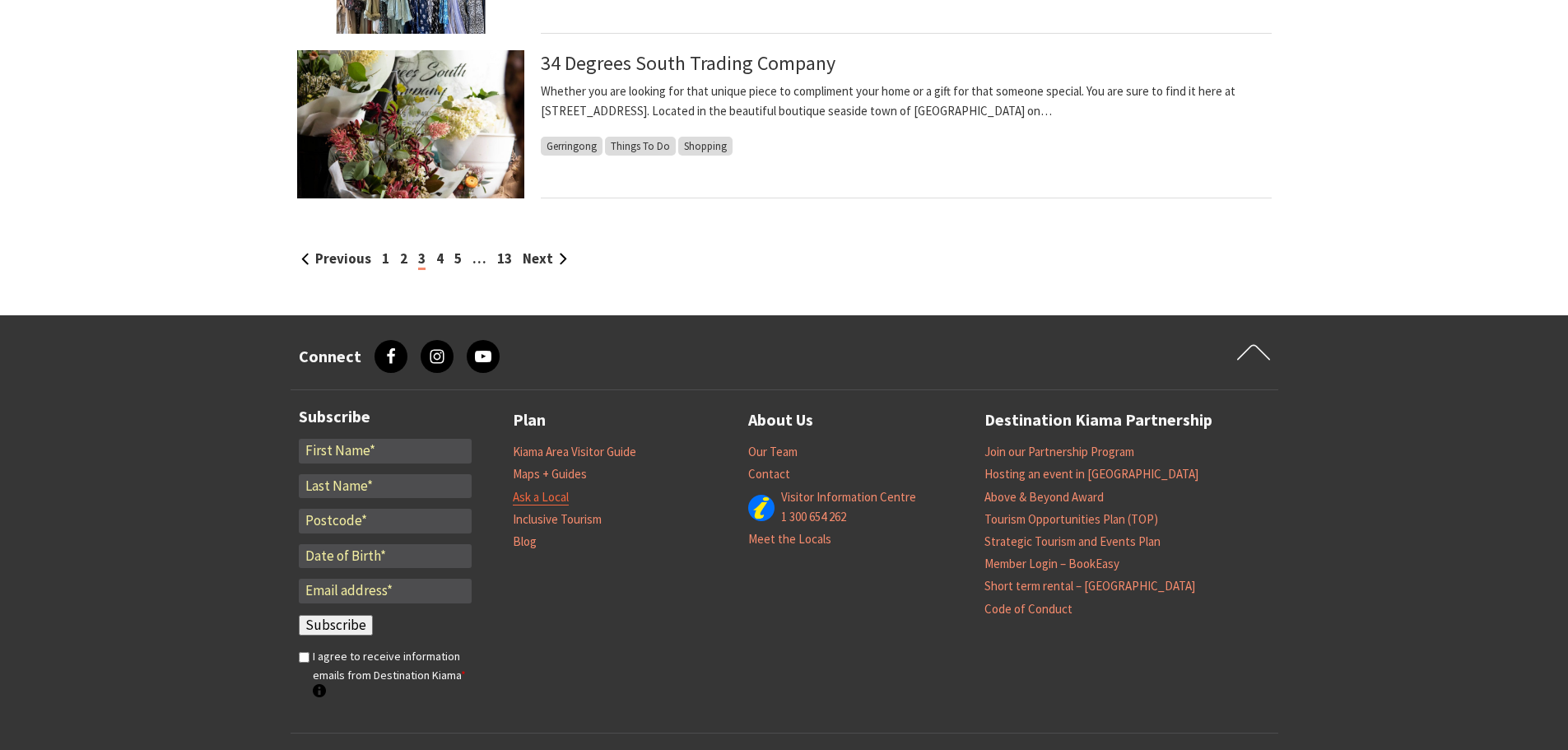
click at [543, 496] on link "Ask a Local" at bounding box center [541, 496] width 56 height 16
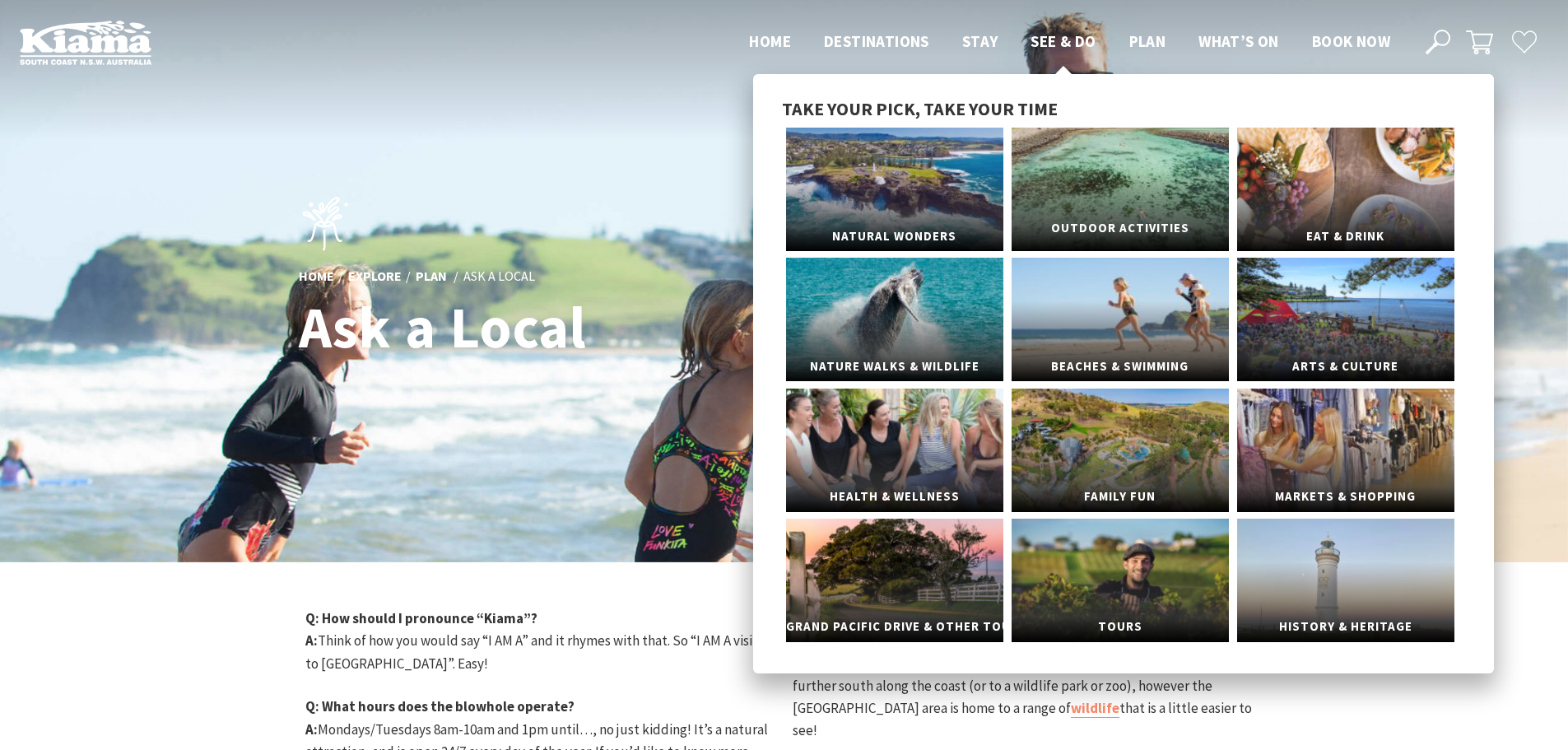
click at [1142, 154] on link "Outdoor Activities" at bounding box center [1120, 189] width 217 height 123
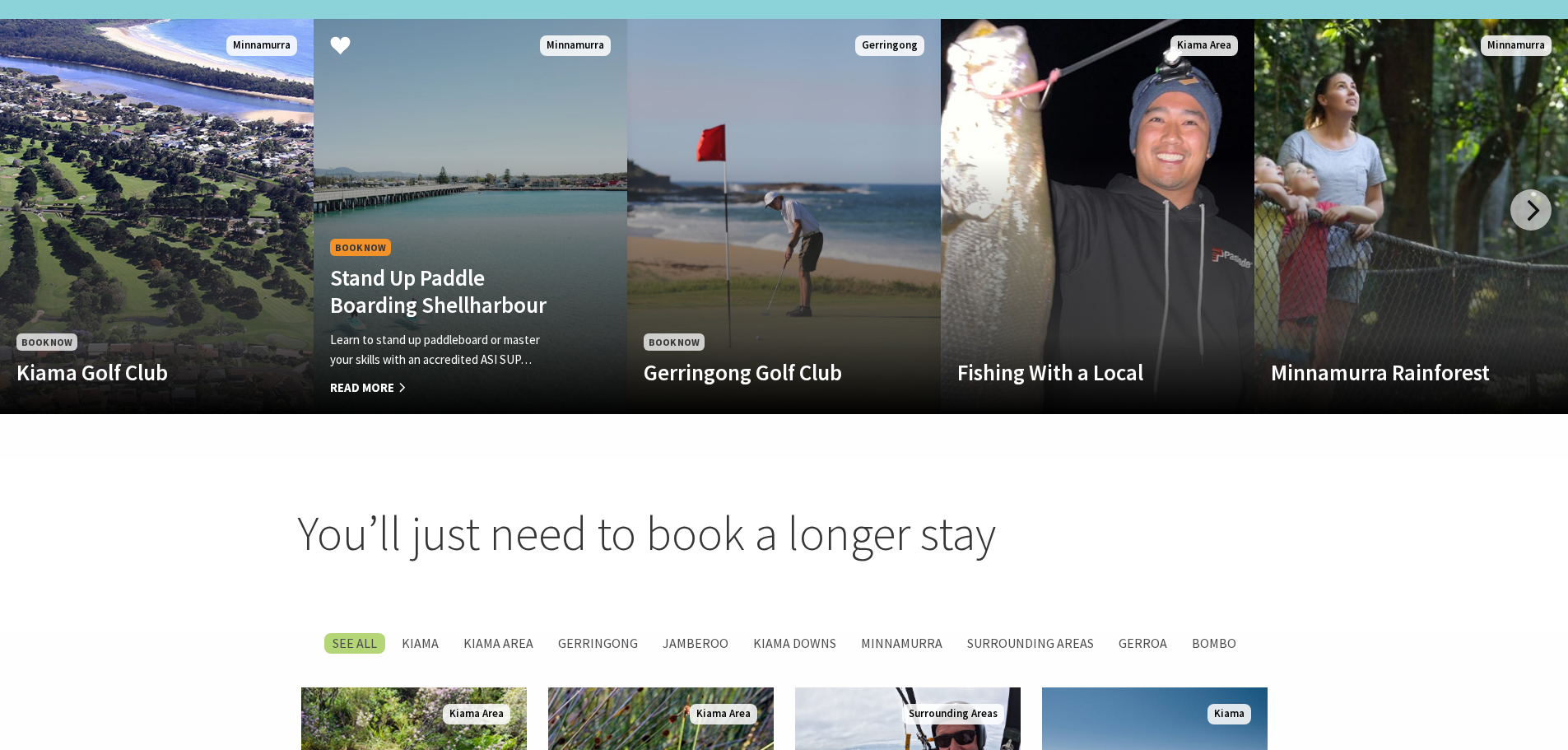
scroll to position [988, 0]
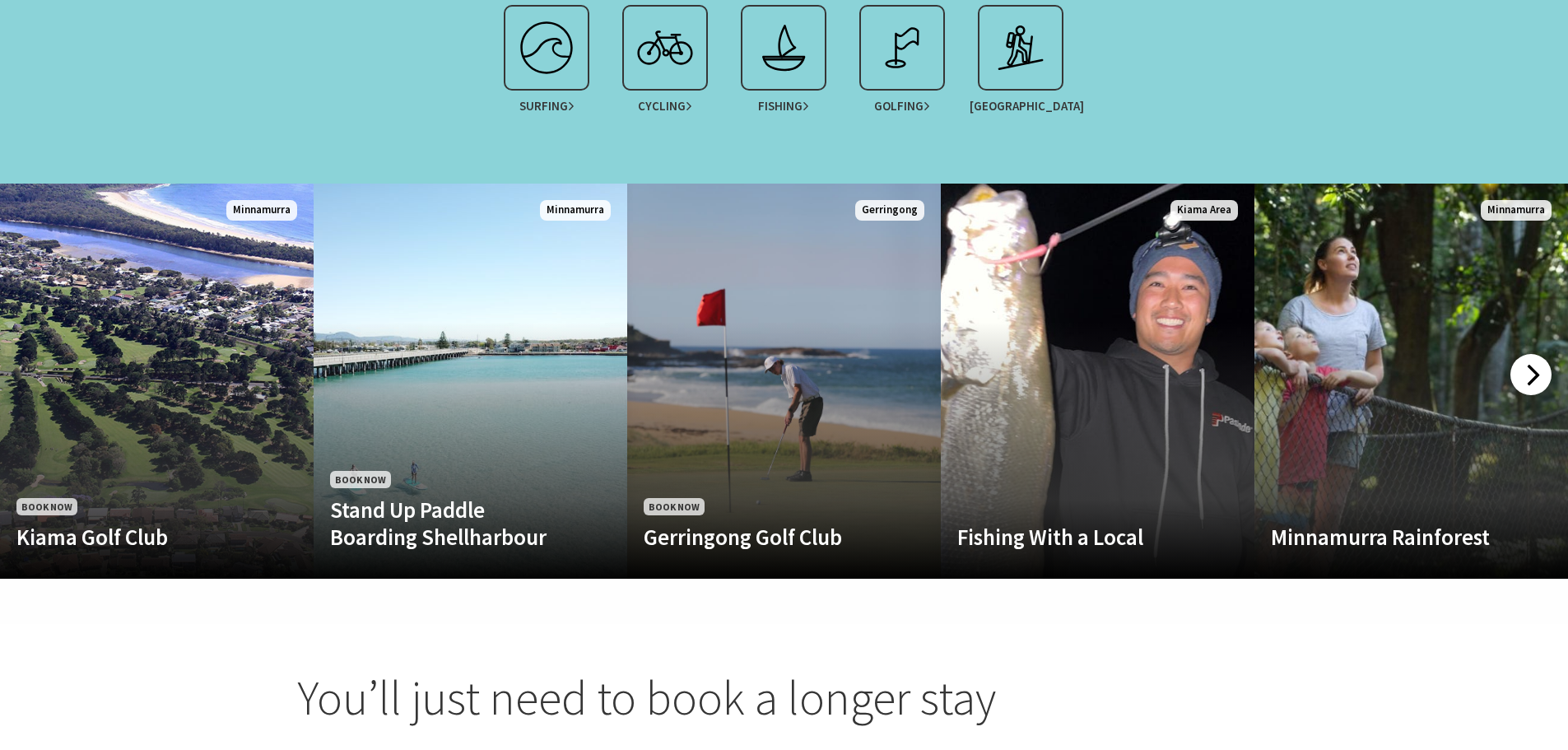
click at [1532, 354] on div at bounding box center [1531, 375] width 41 height 41
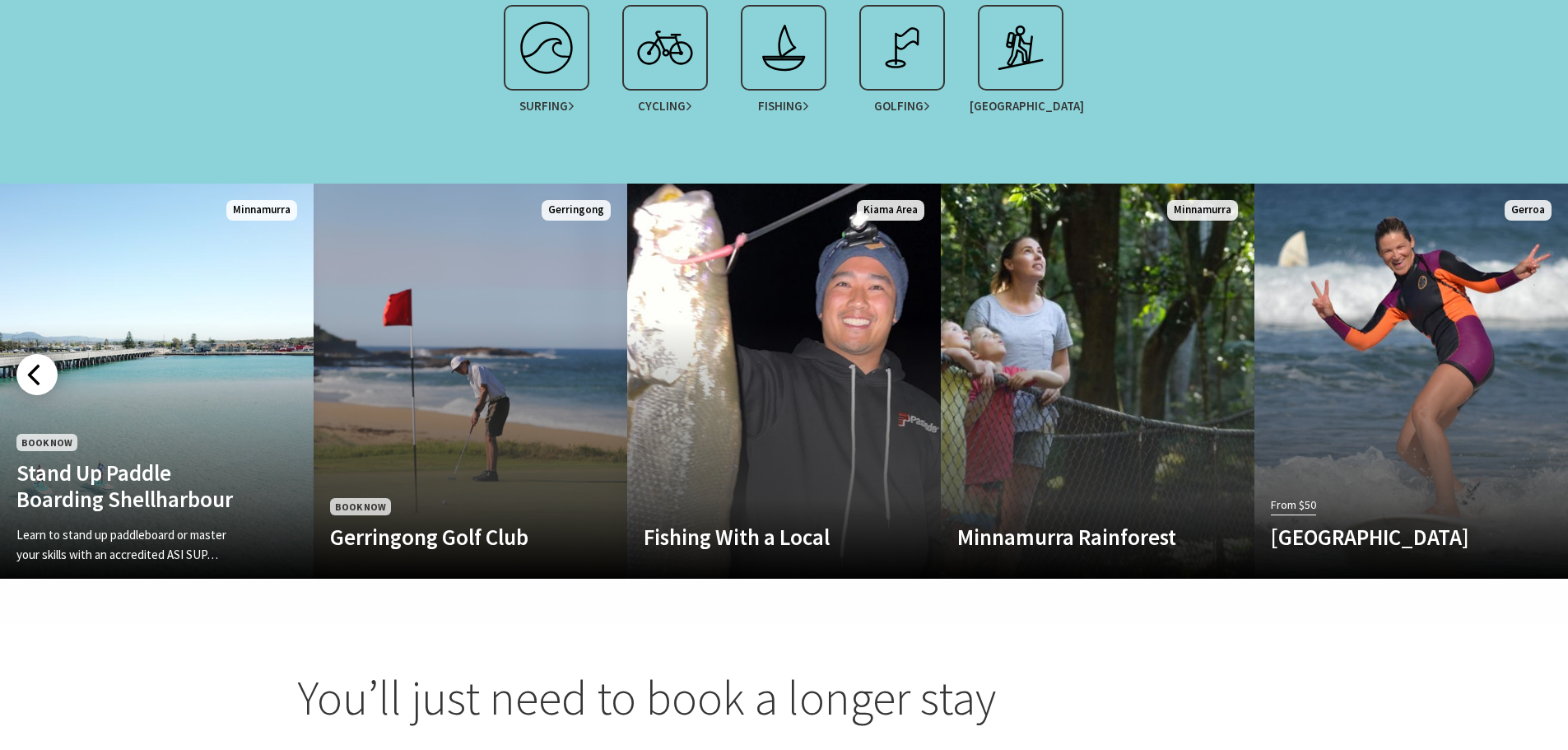
click at [32, 354] on div at bounding box center [37, 375] width 41 height 41
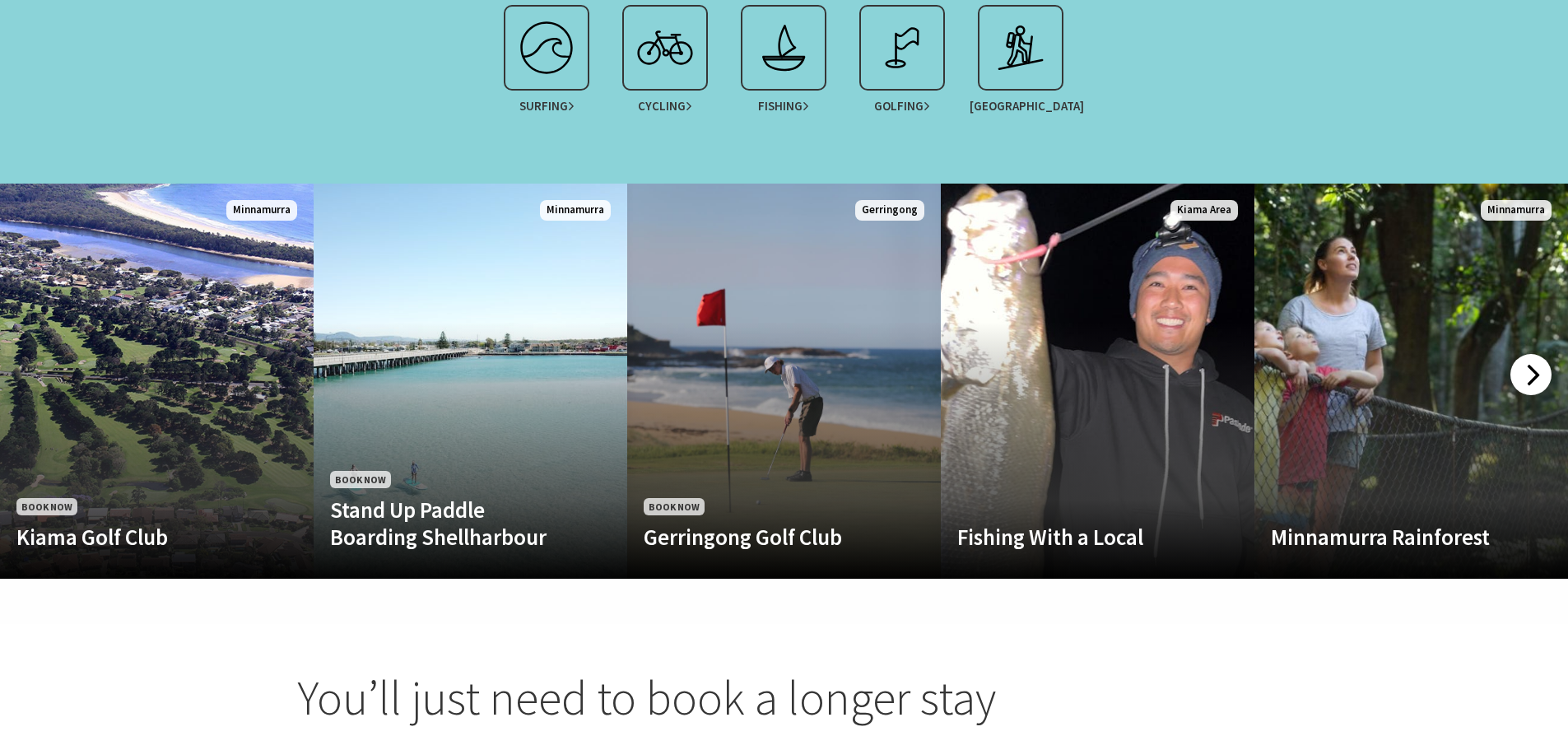
click at [1532, 354] on div at bounding box center [1531, 375] width 41 height 41
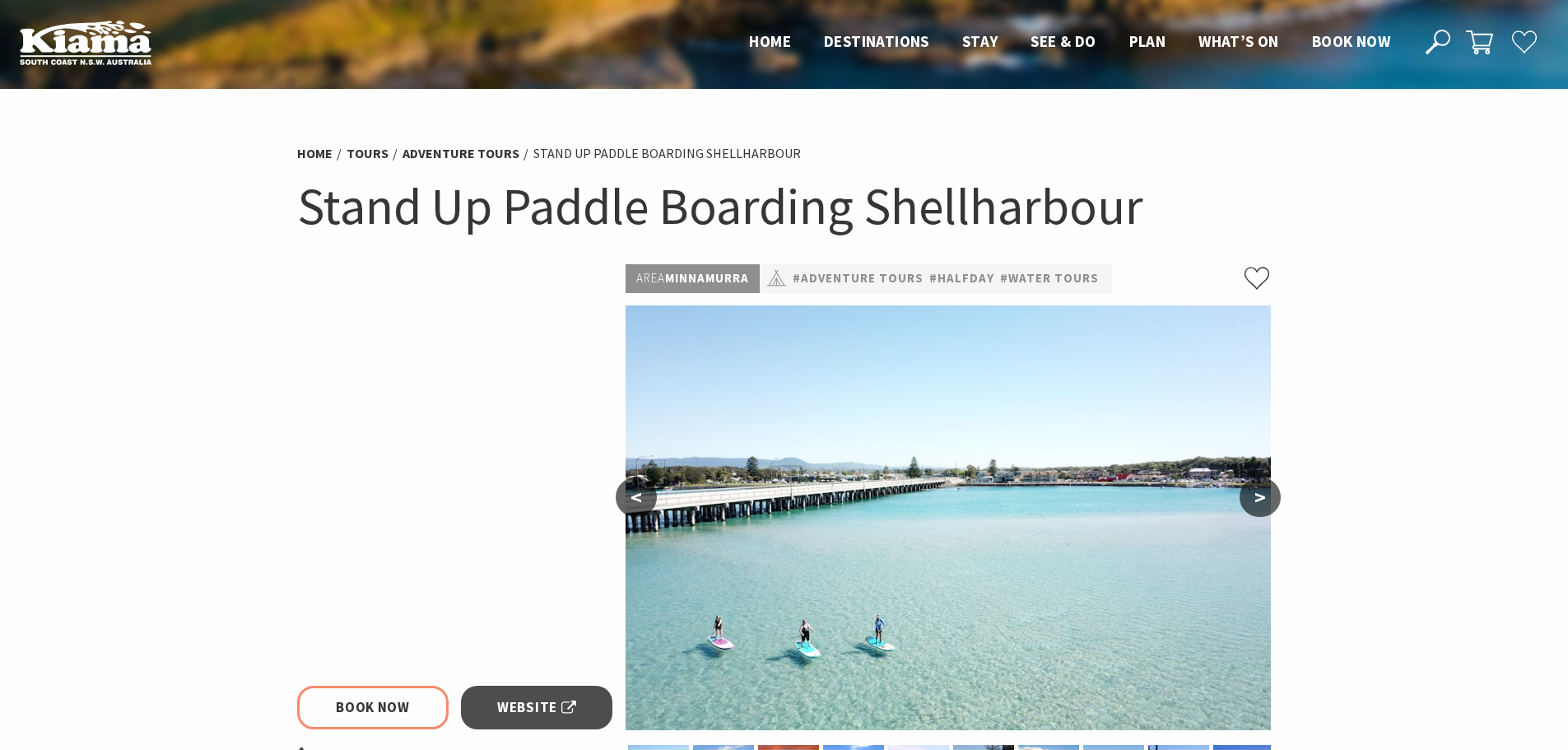
select select "3"
select select "2"
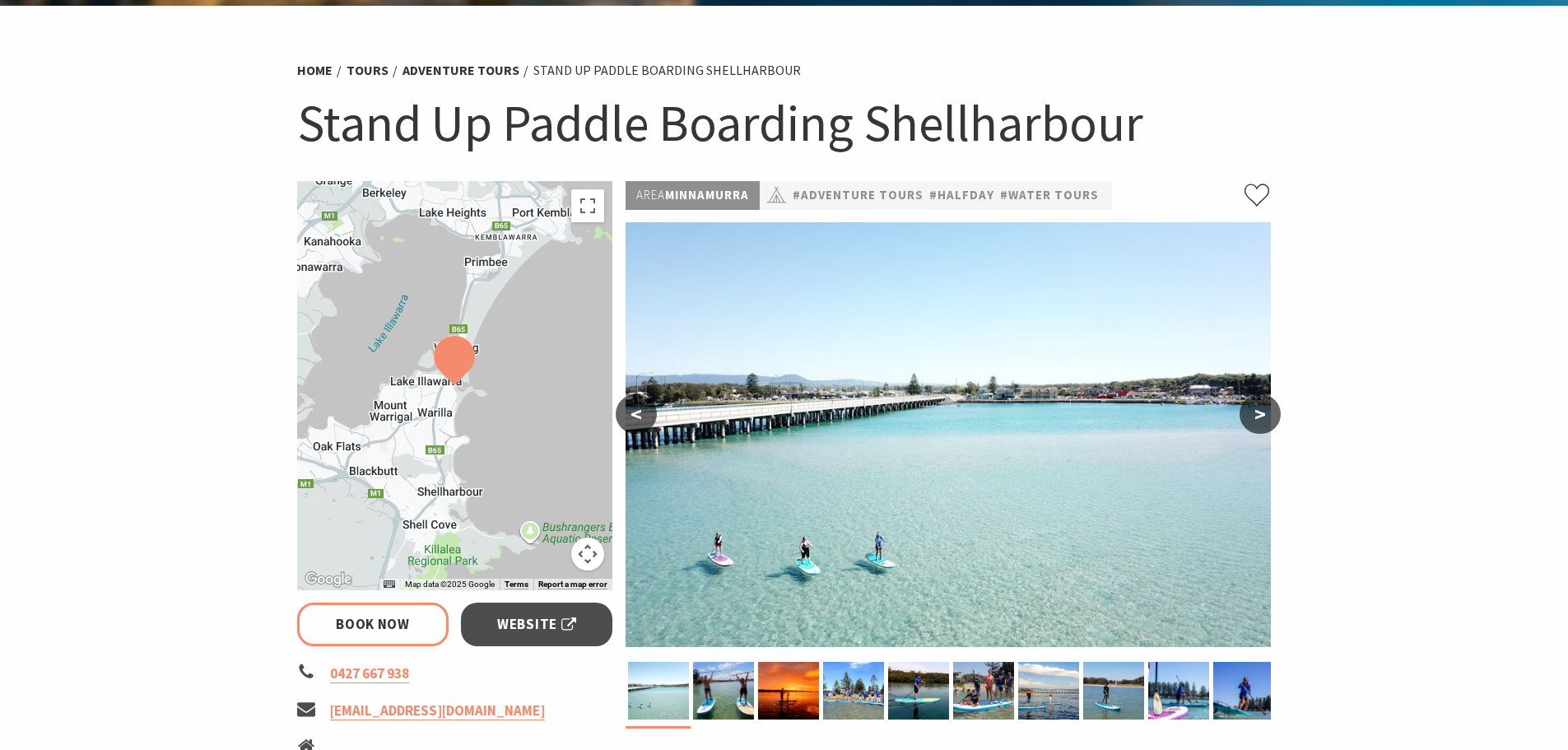
scroll to position [411, 0]
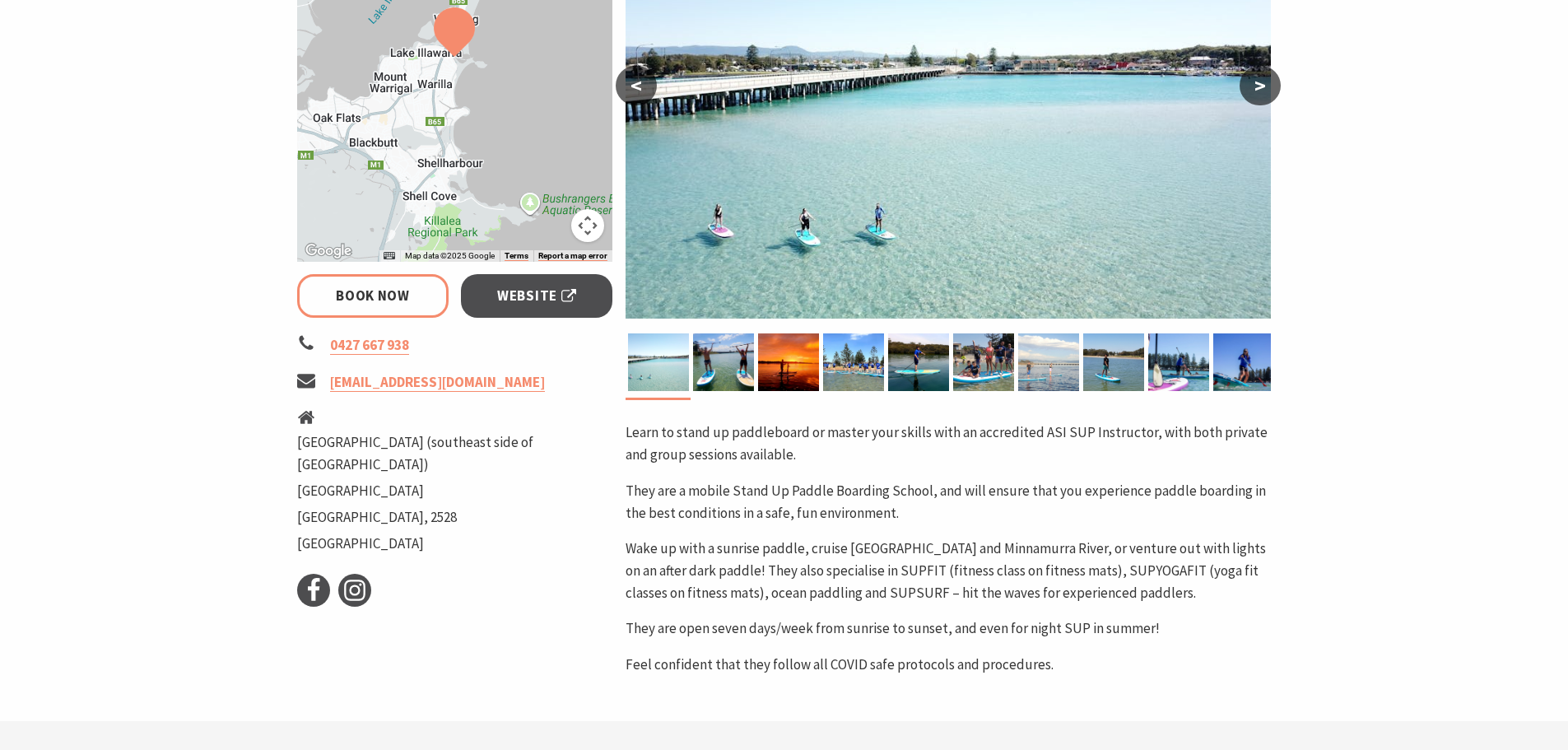
click at [1022, 374] on img at bounding box center [1049, 362] width 61 height 58
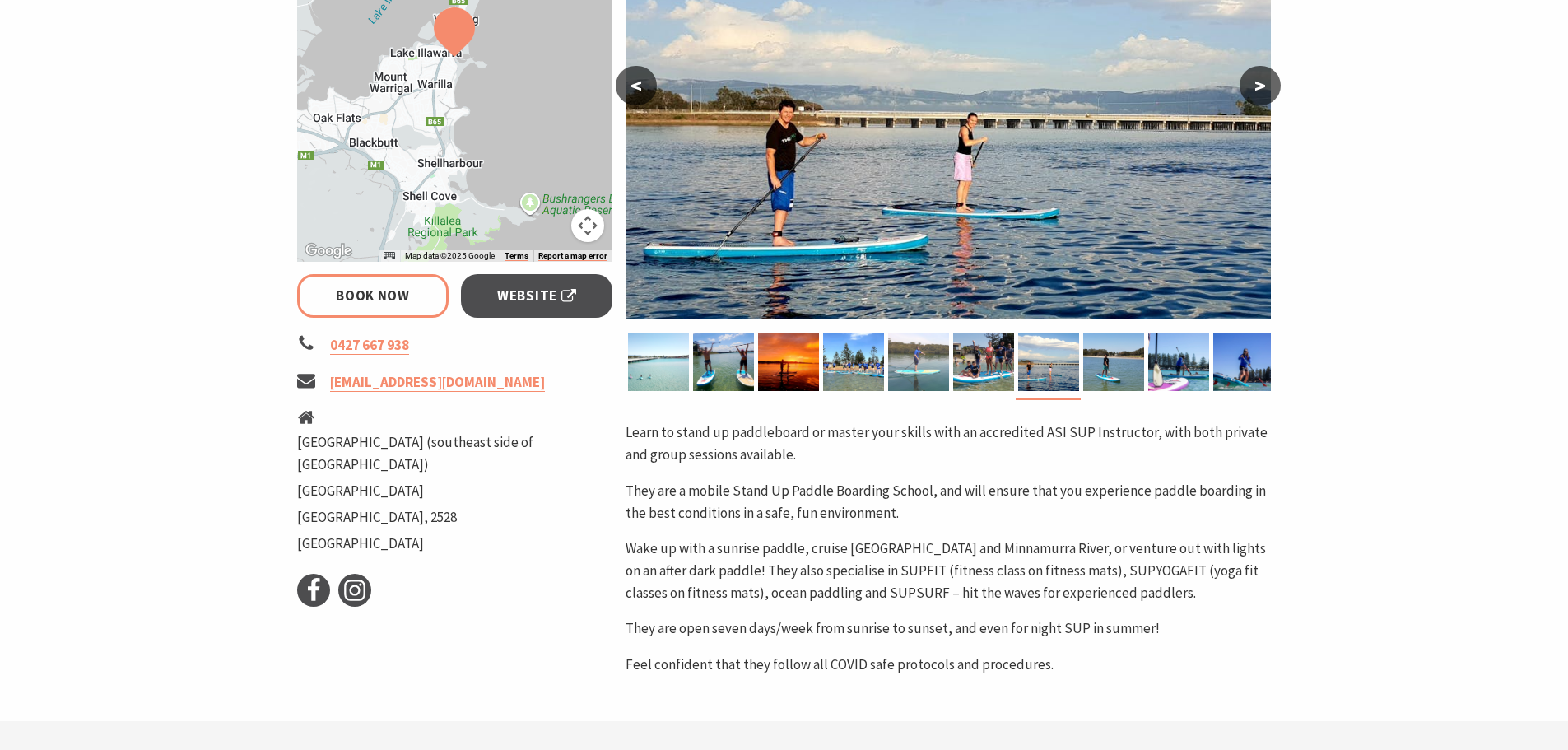
click at [933, 371] on img at bounding box center [919, 362] width 61 height 58
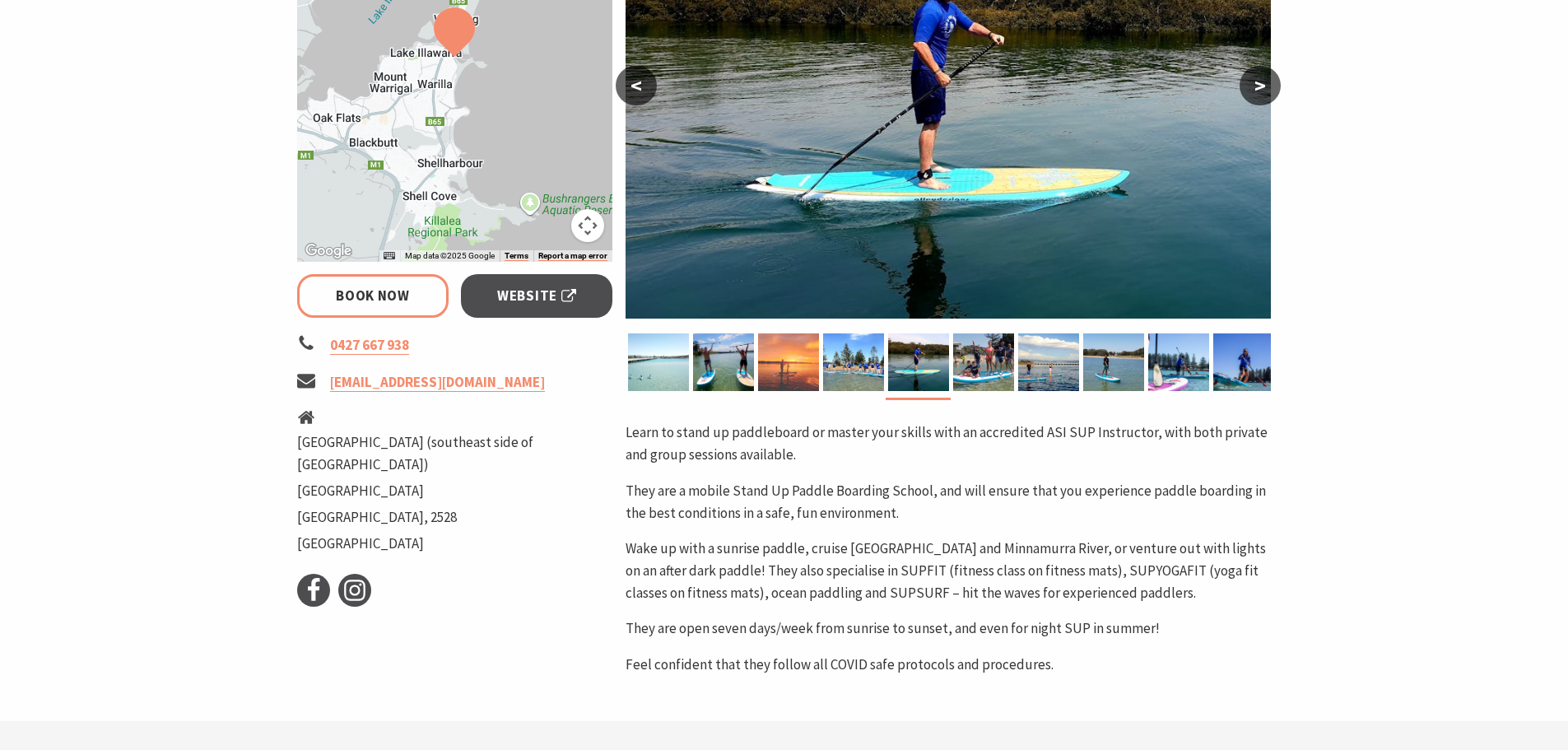
click at [774, 349] on img at bounding box center [789, 362] width 61 height 58
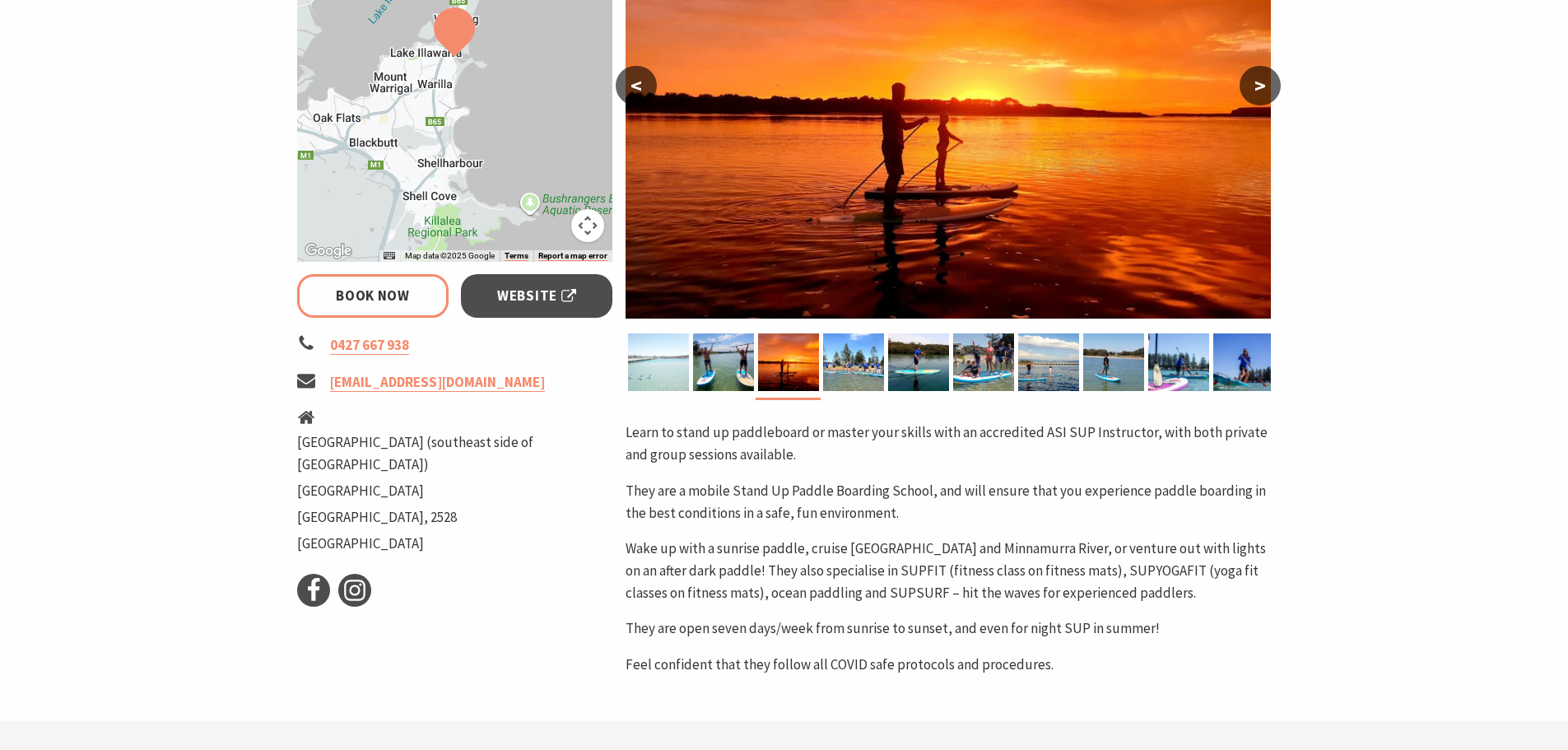
click at [666, 367] on img at bounding box center [659, 362] width 61 height 58
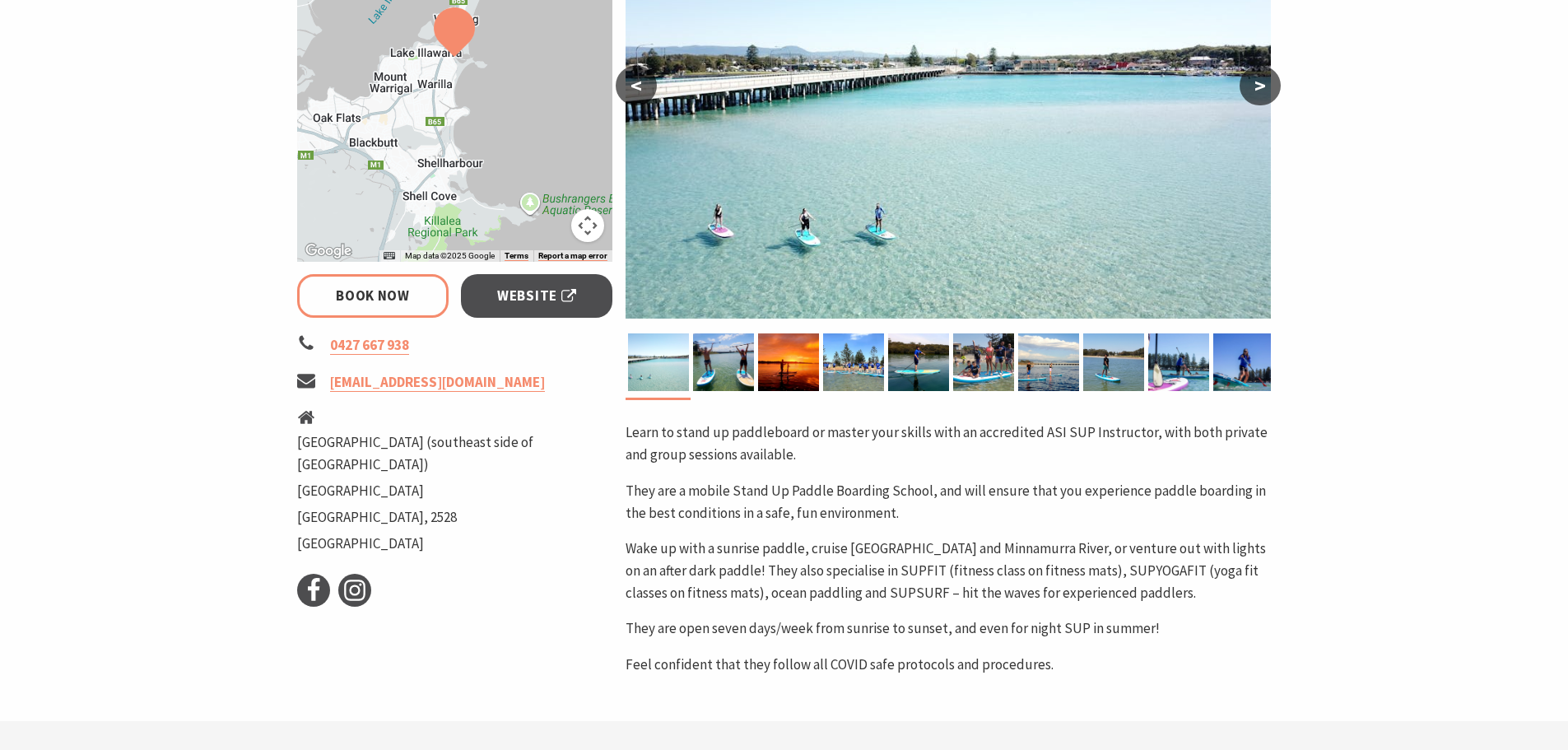
select select "3"
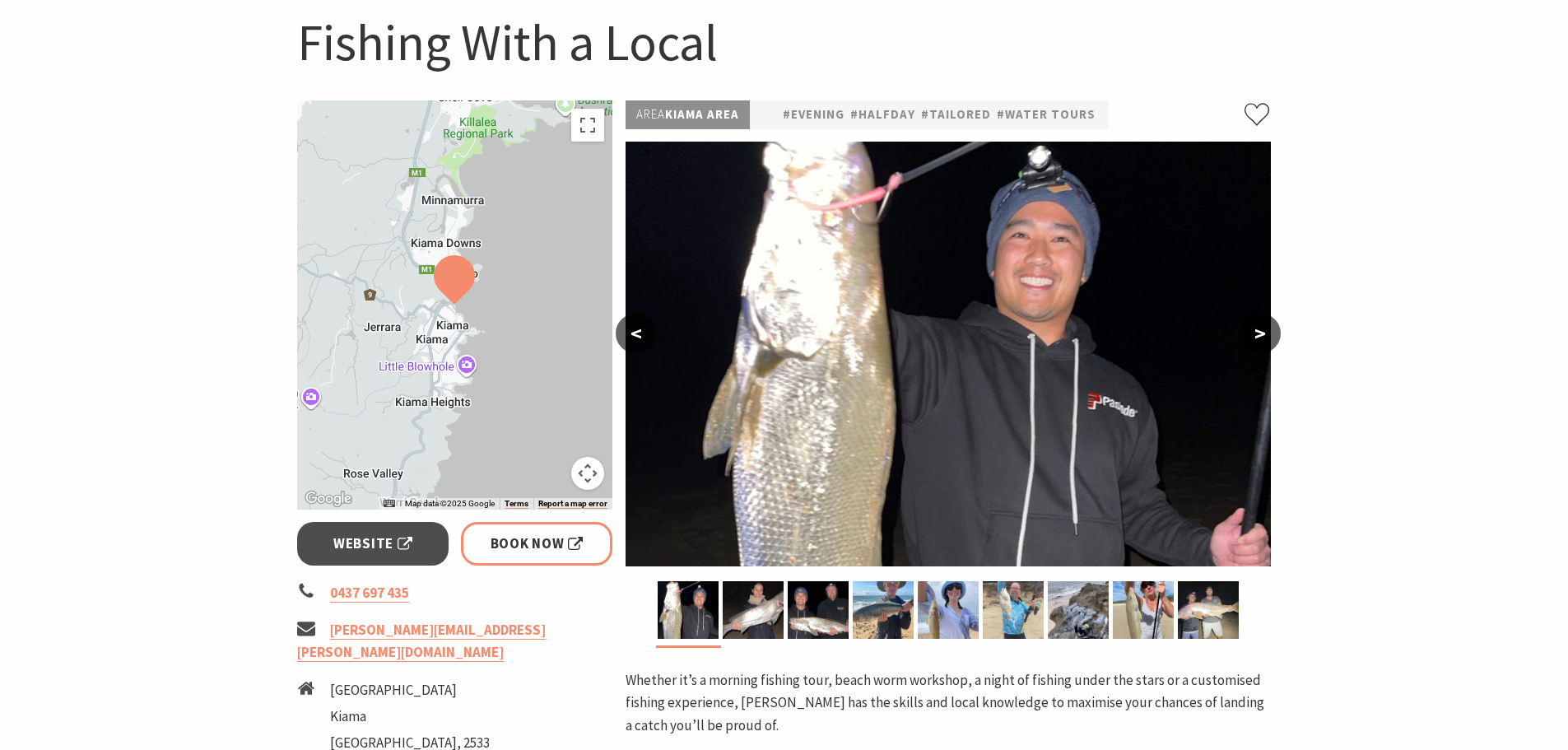
scroll to position [164, 0]
click at [1250, 319] on button ">" at bounding box center [1261, 332] width 41 height 39
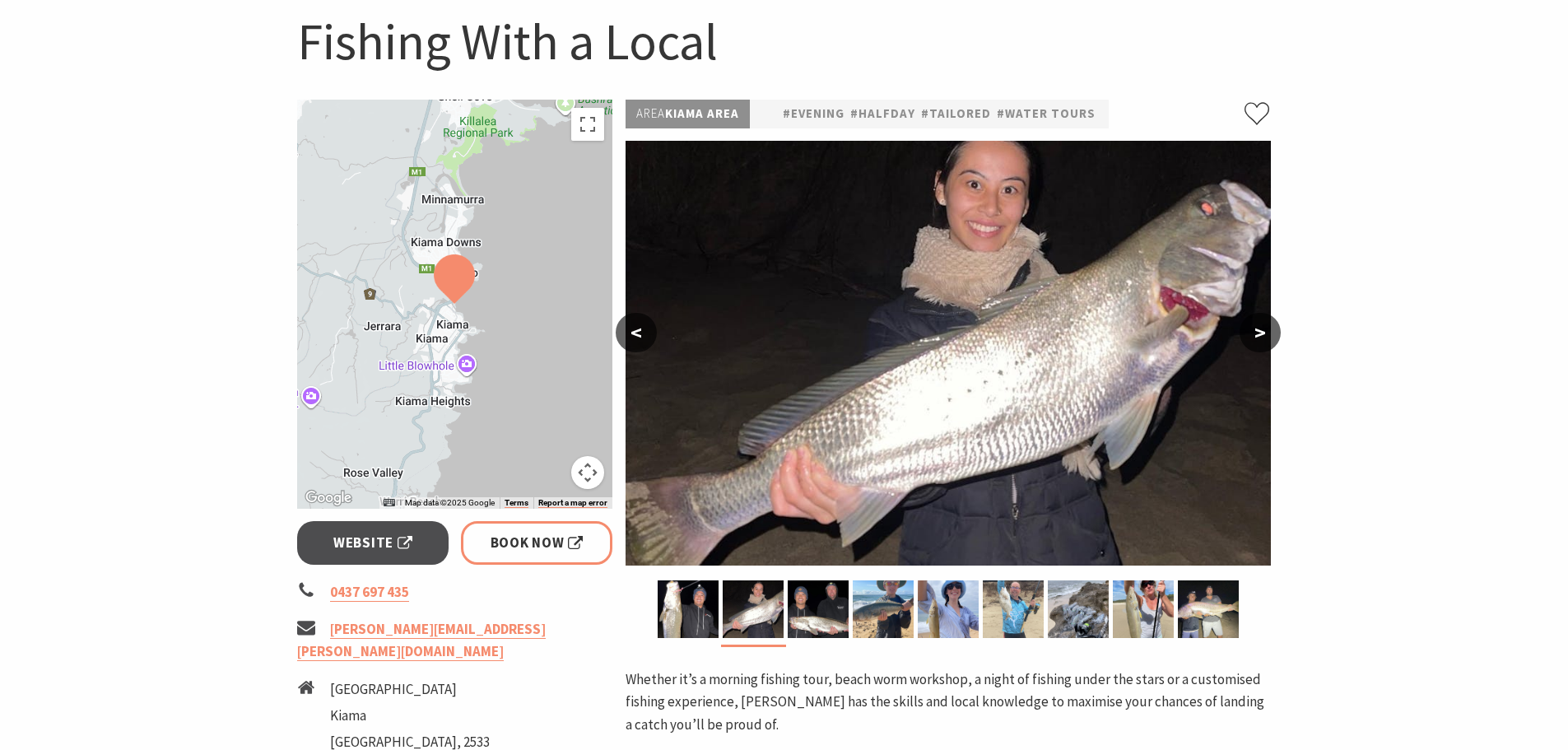
click at [1250, 319] on button ">" at bounding box center [1261, 332] width 41 height 39
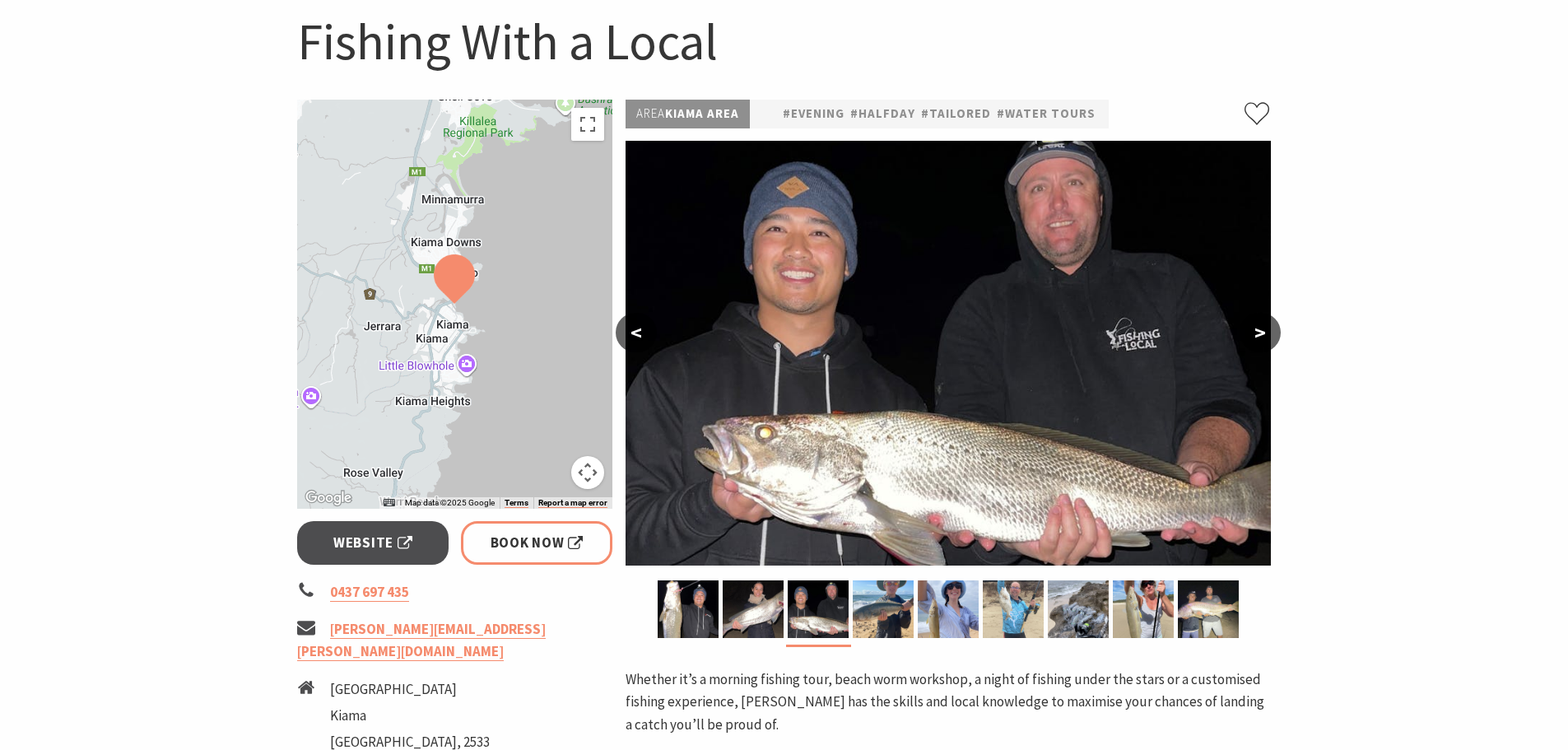
click at [1250, 319] on button ">" at bounding box center [1261, 332] width 41 height 39
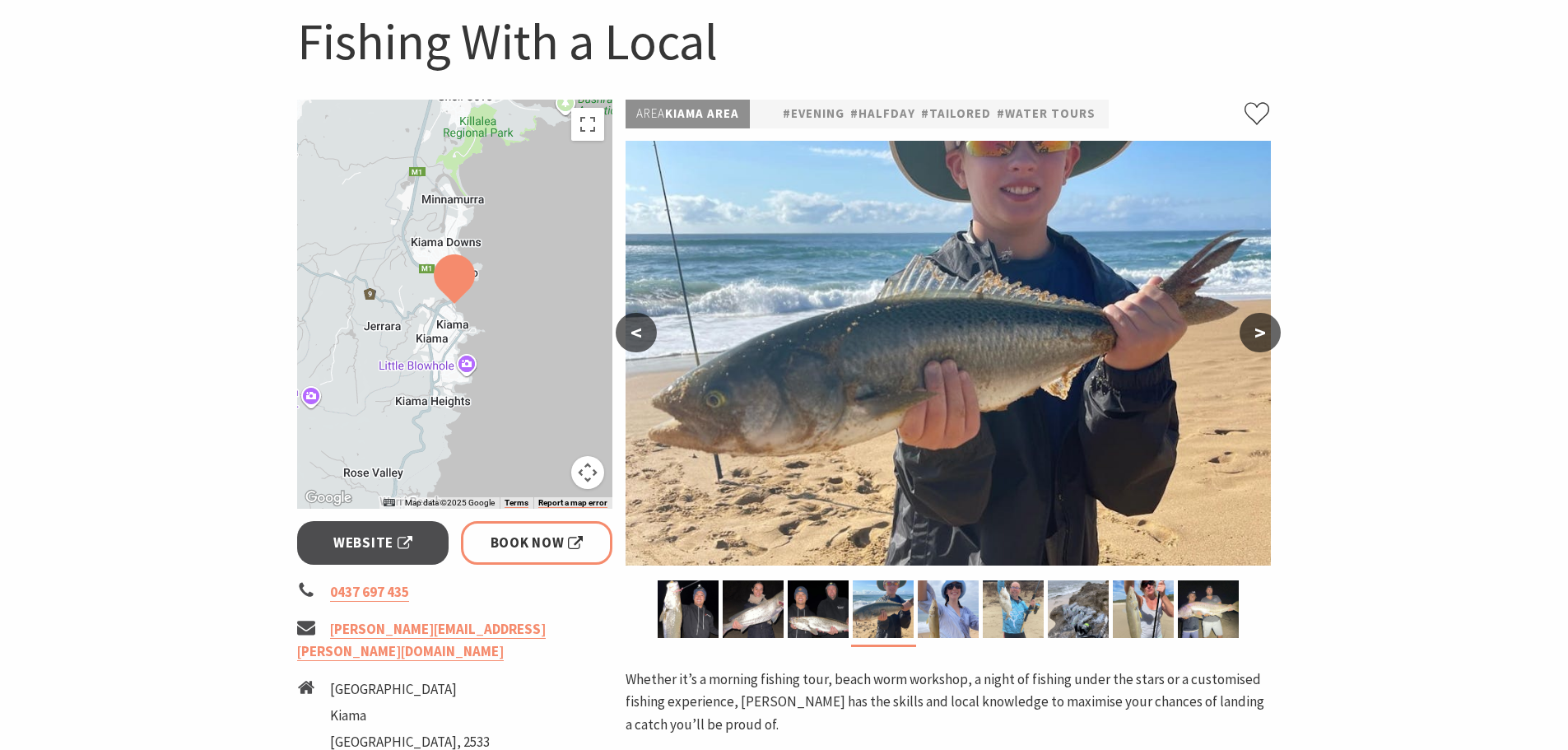
click at [1250, 319] on button ">" at bounding box center [1261, 332] width 41 height 39
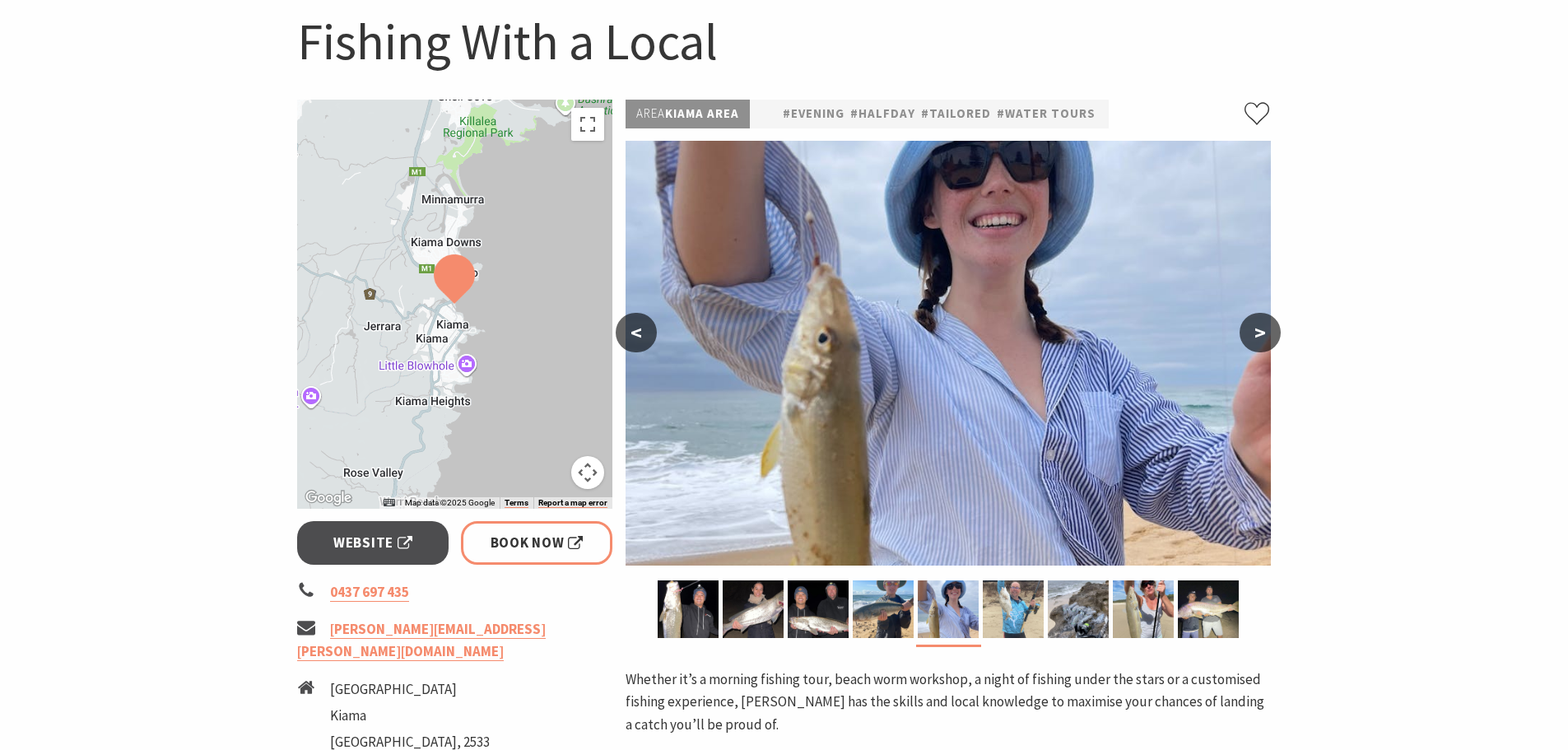
click at [1250, 319] on button ">" at bounding box center [1261, 332] width 41 height 39
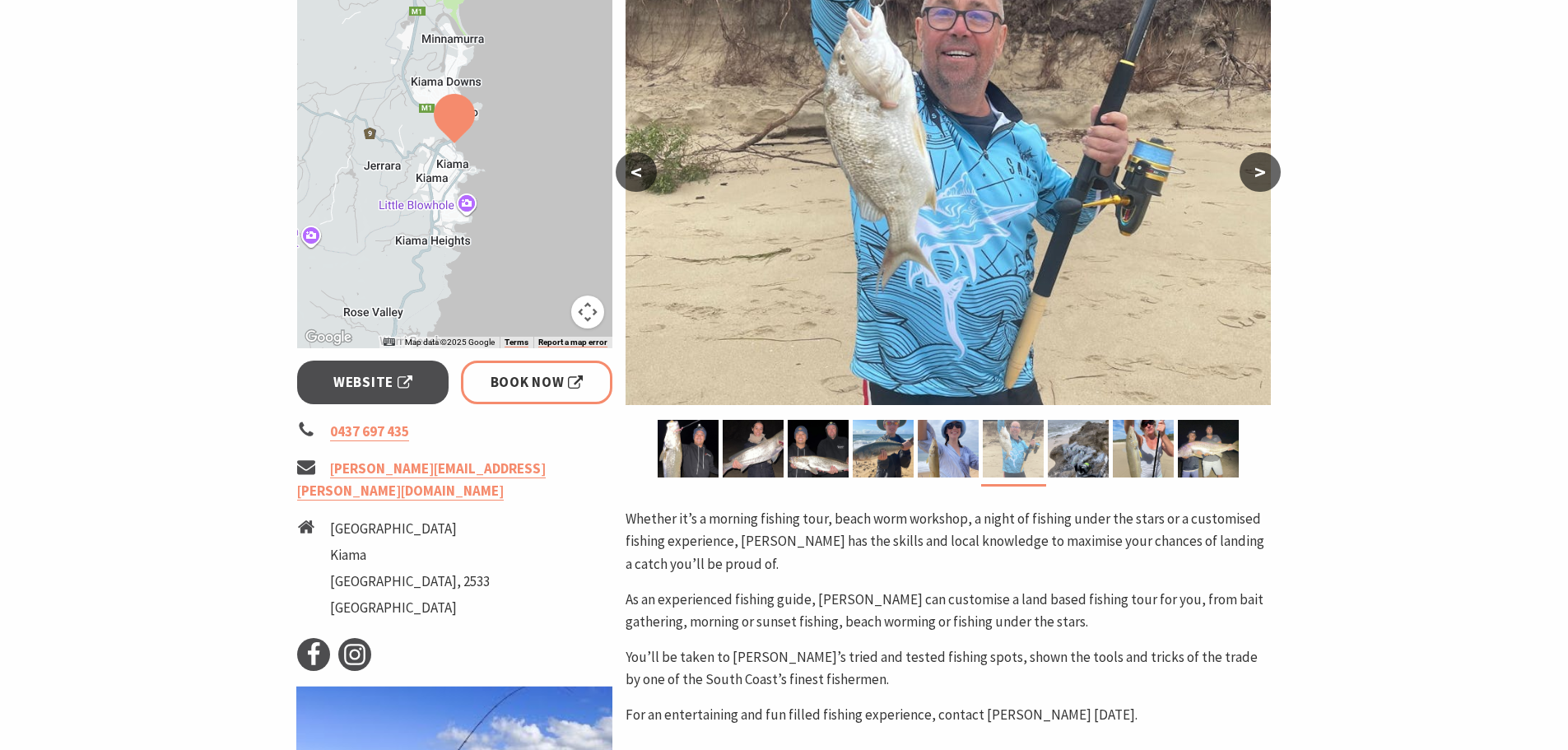
scroll to position [0, 0]
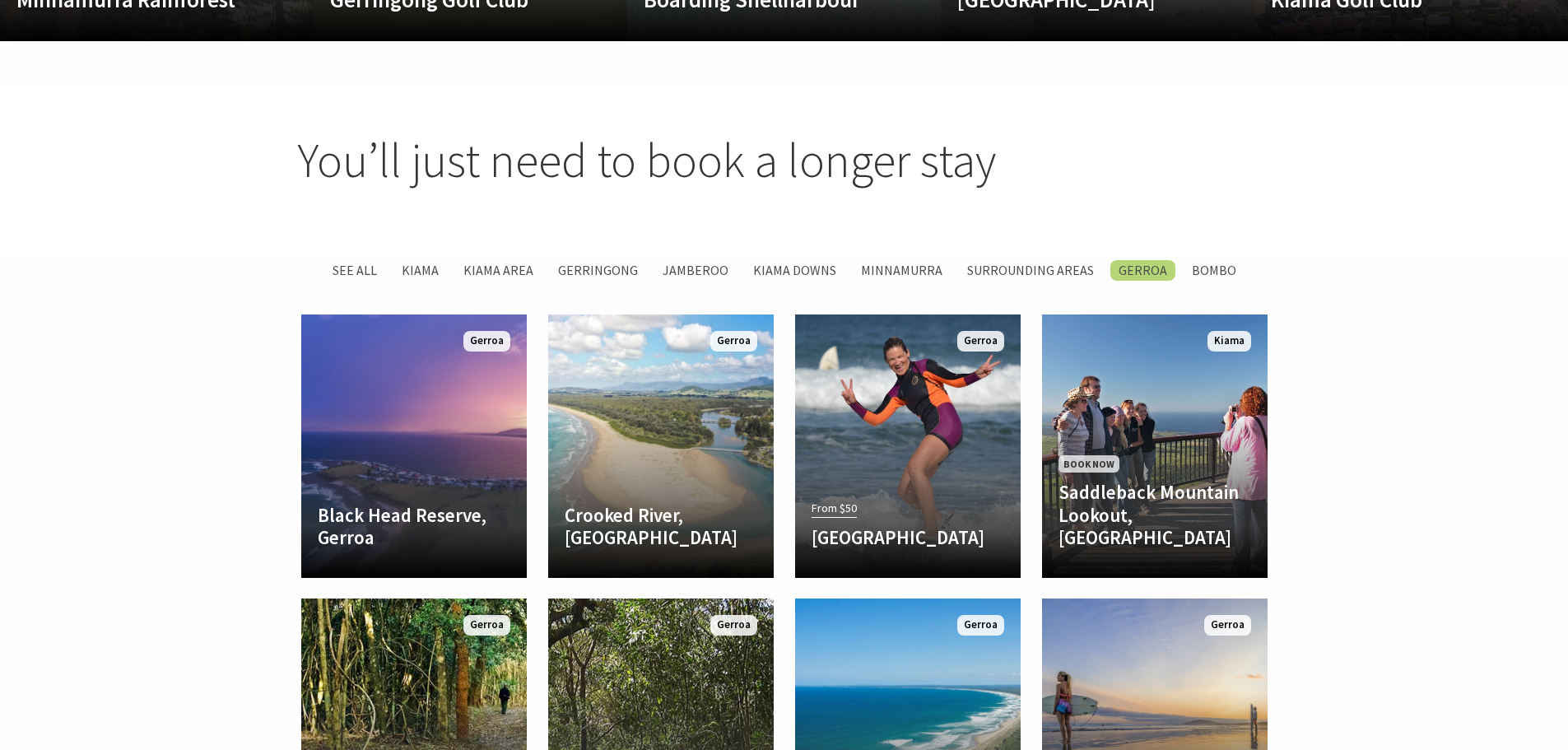
scroll to position [1523, 0]
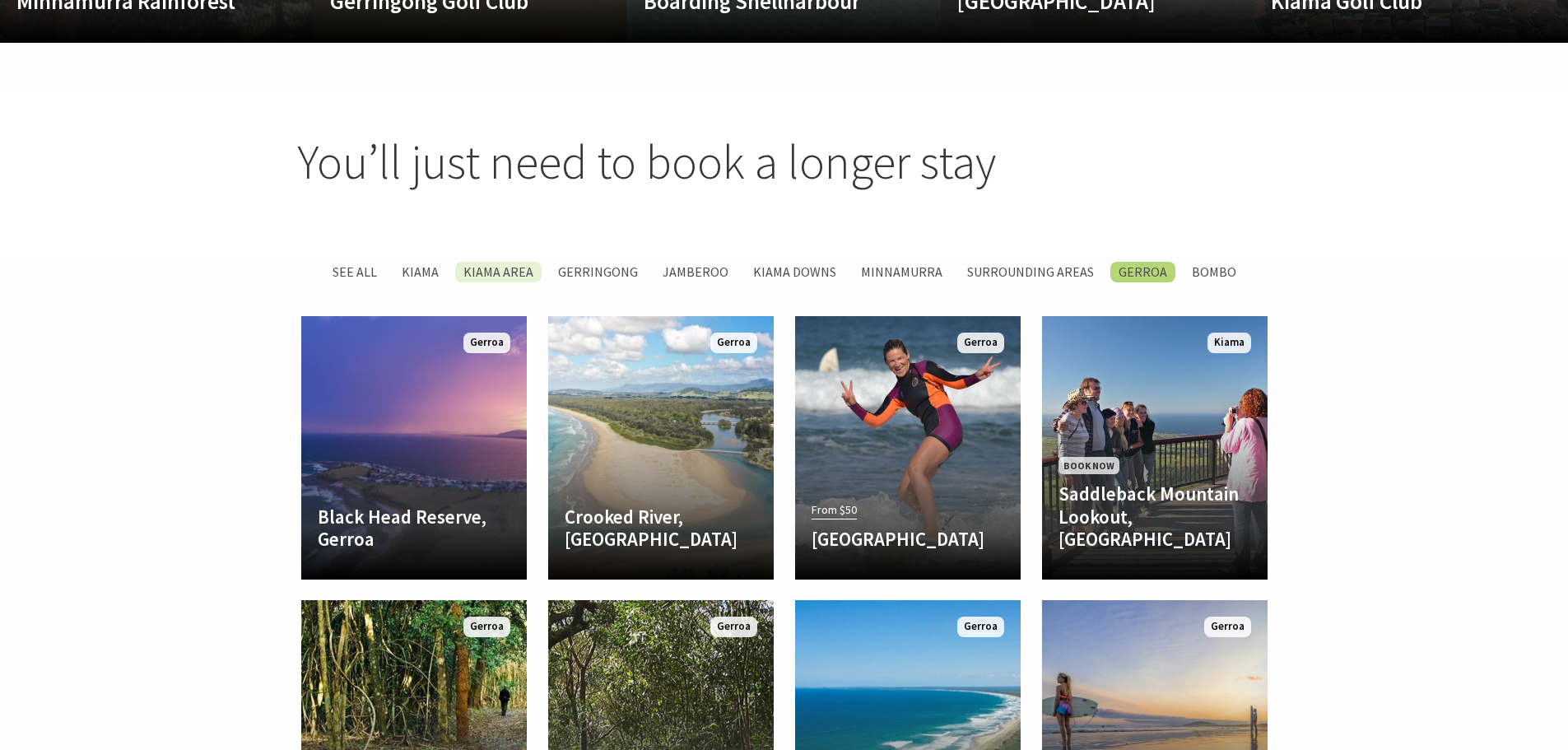
click at [494, 261] on label "Kiama Area" at bounding box center [498, 272] width 86 height 20
click at [0, 0] on input "Kiama Area" at bounding box center [0, 0] width 0 height 0
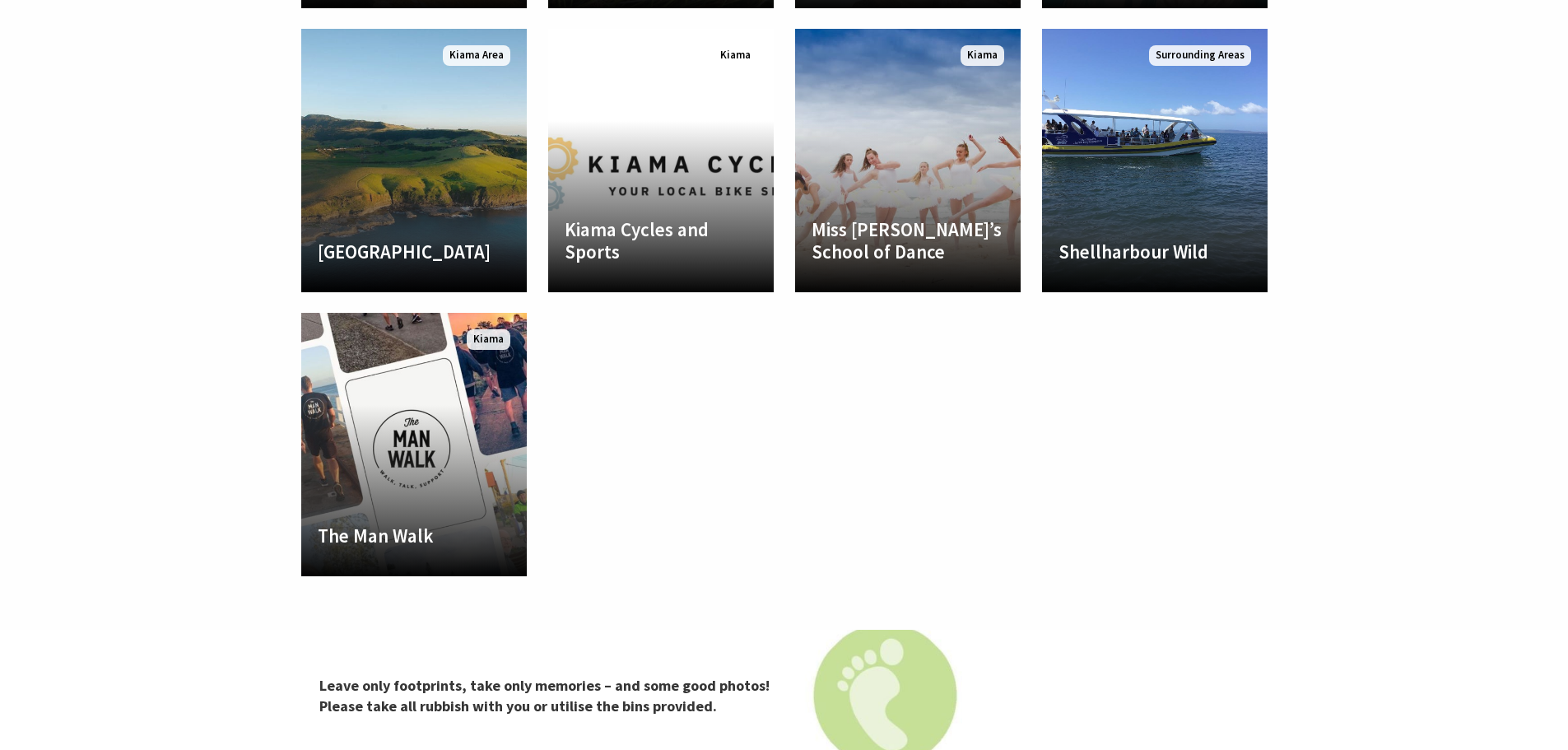
scroll to position [2110, 0]
